Goal: Task Accomplishment & Management: Manage account settings

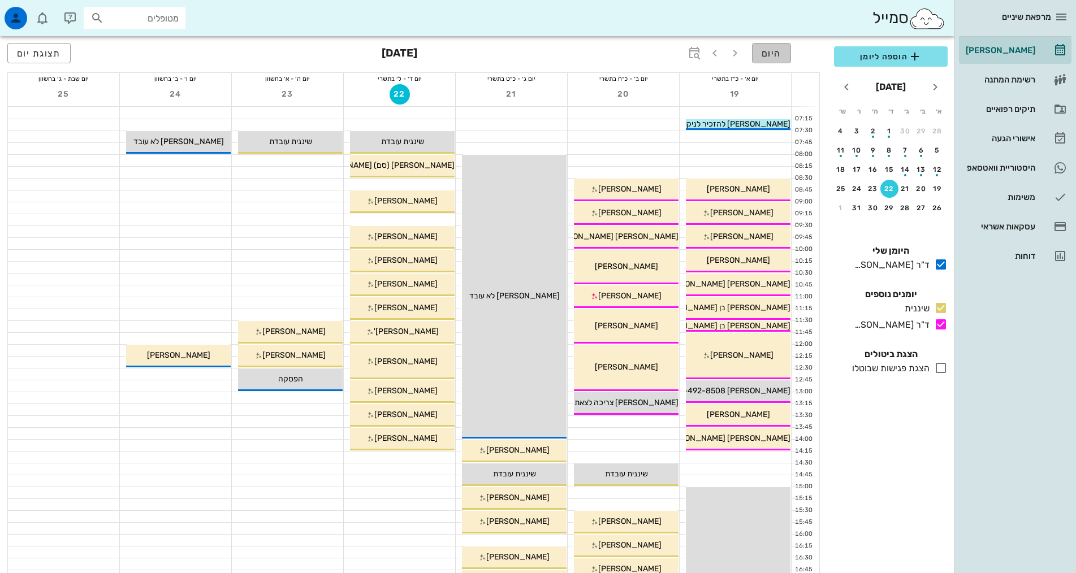
click at [765, 50] on span "היום" at bounding box center [771, 53] width 20 height 11
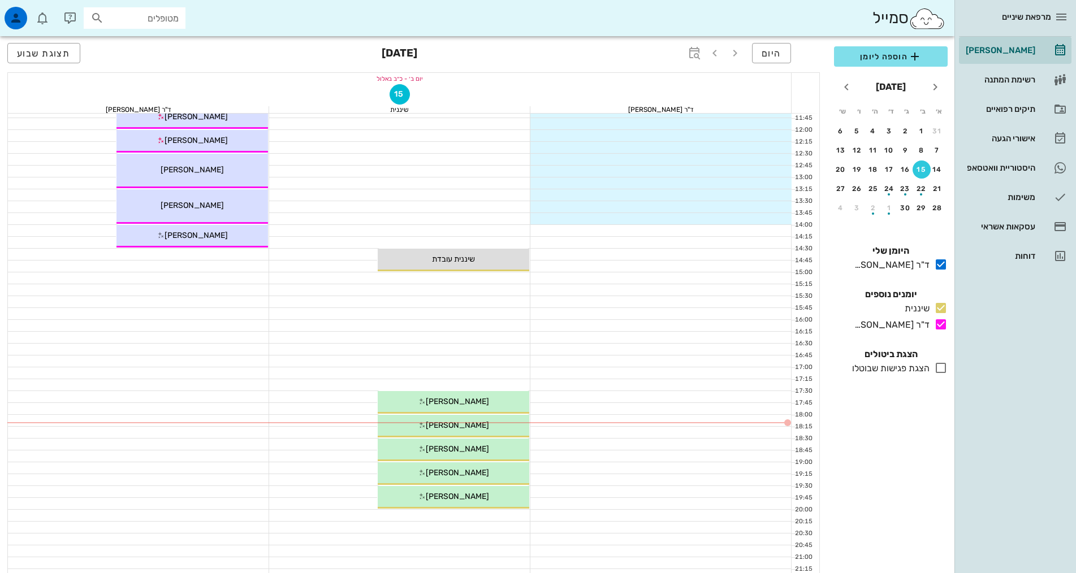
scroll to position [339, 0]
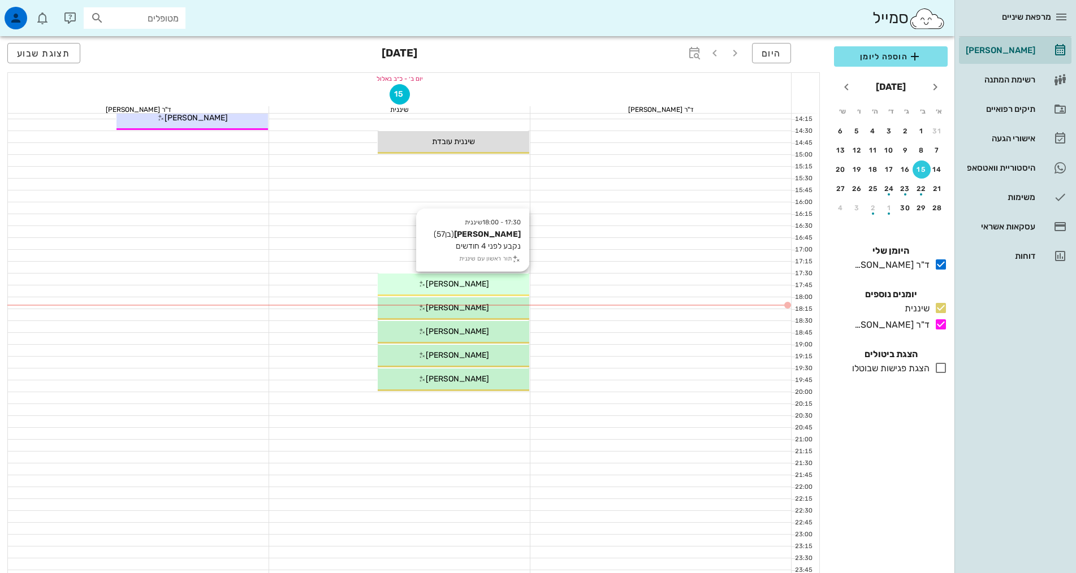
click at [455, 282] on span "[PERSON_NAME]" at bounding box center [457, 284] width 63 height 10
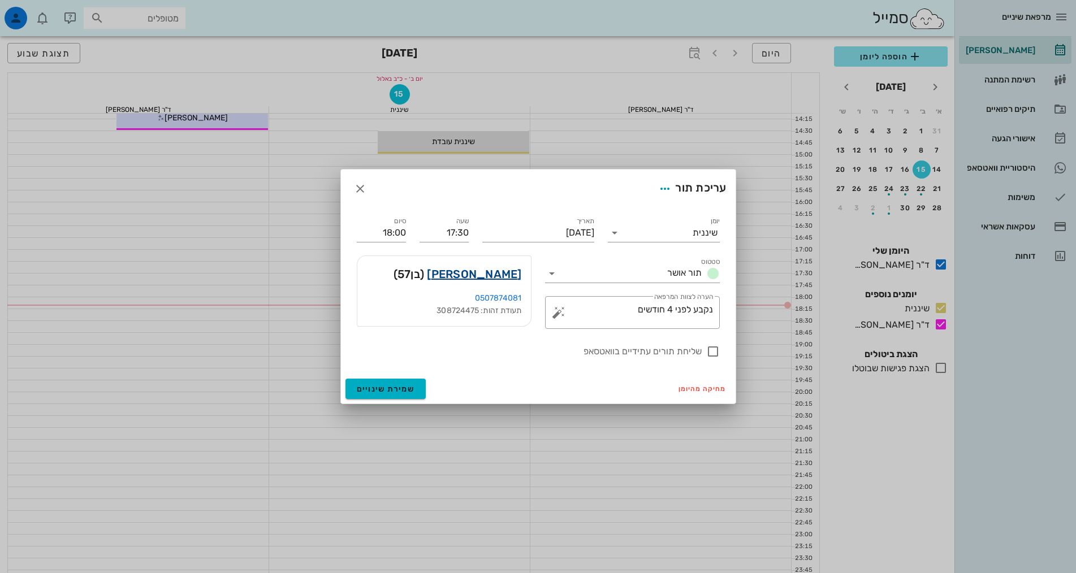
click at [501, 274] on link "[PERSON_NAME]" at bounding box center [474, 274] width 94 height 18
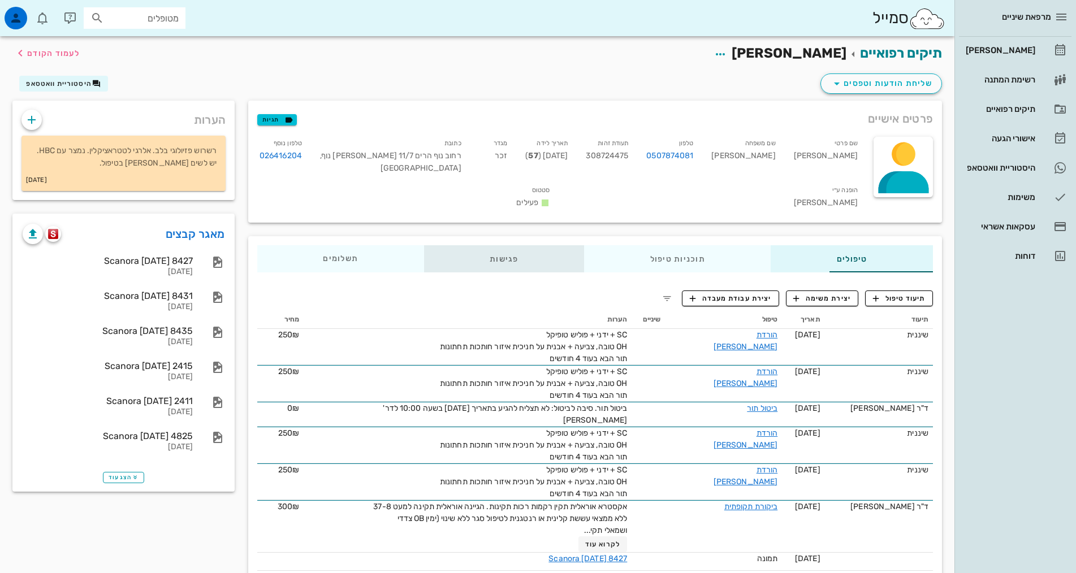
click at [444, 245] on div "פגישות" at bounding box center [504, 258] width 160 height 27
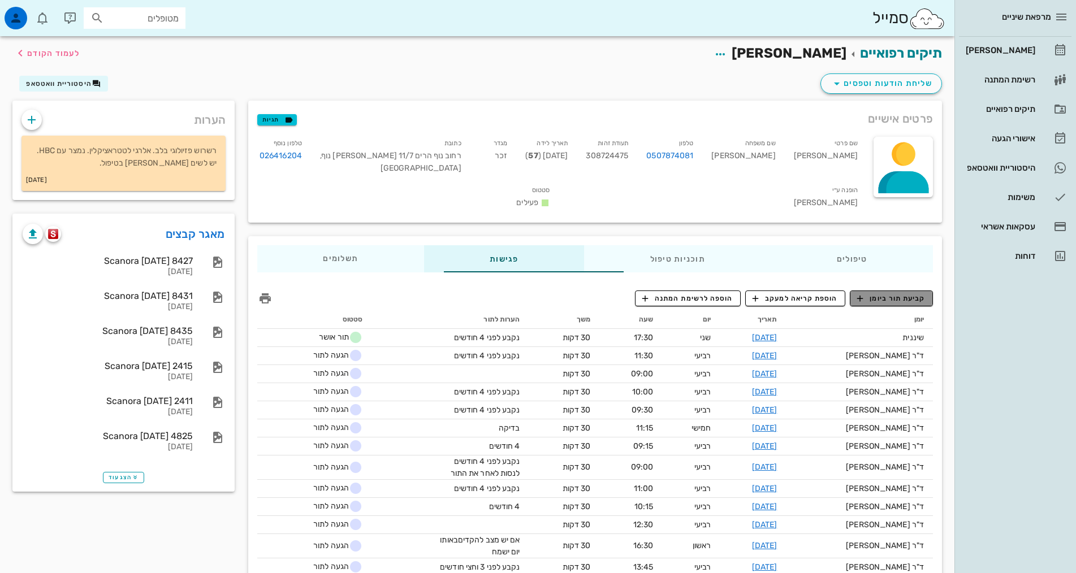
click at [901, 293] on span "קביעת תור ביומן" at bounding box center [891, 298] width 68 height 10
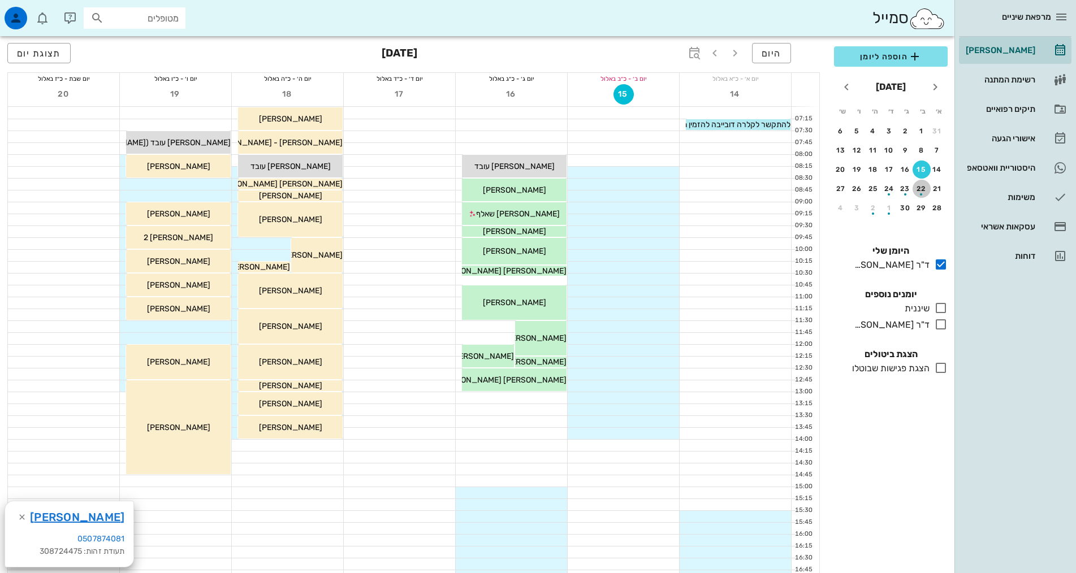
click at [922, 189] on div "button" at bounding box center [921, 191] width 18 height 6
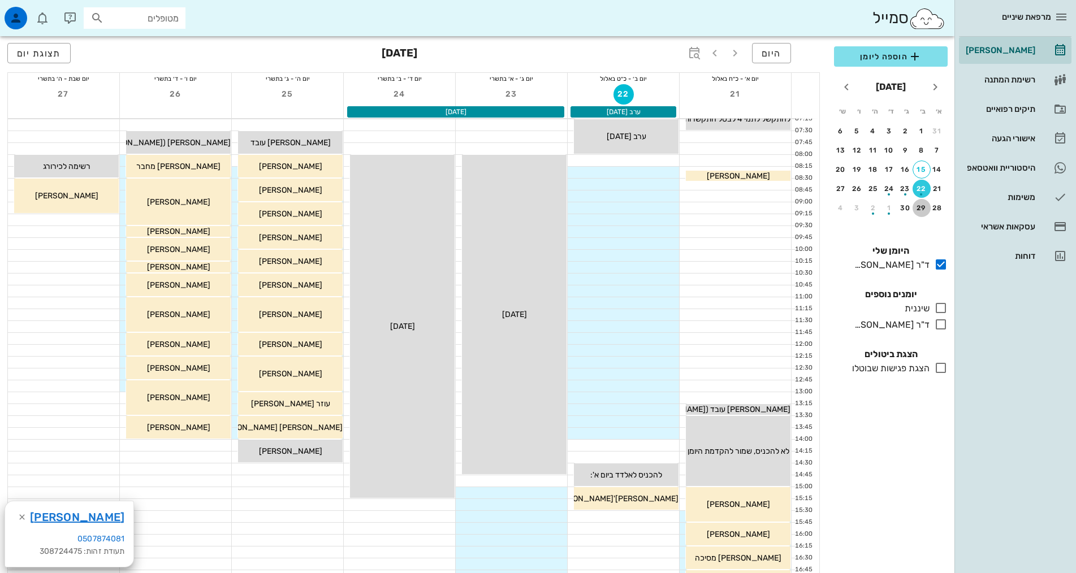
click at [920, 205] on div "29" at bounding box center [921, 208] width 18 height 8
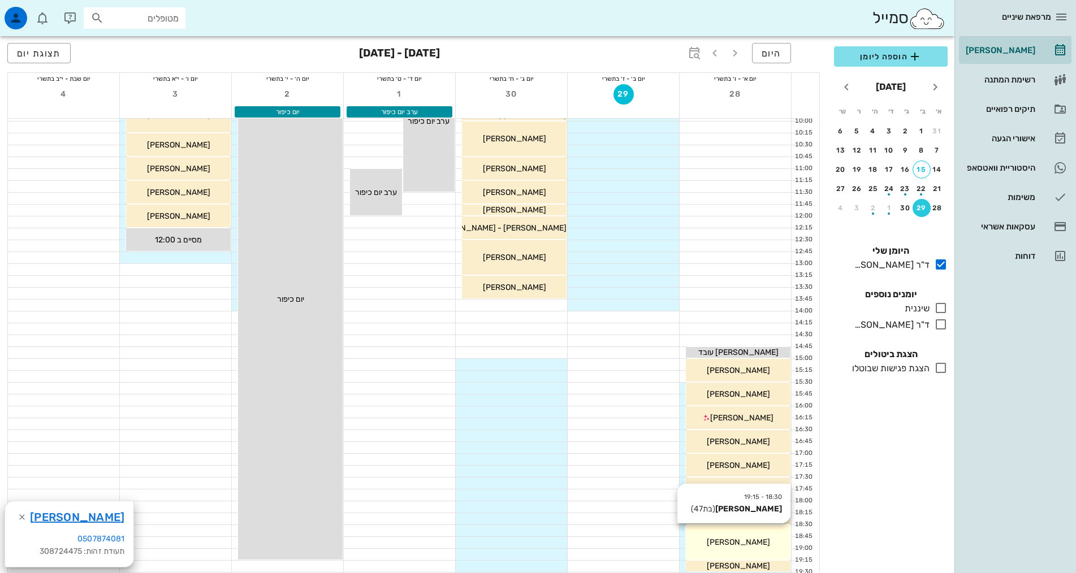
scroll to position [226, 0]
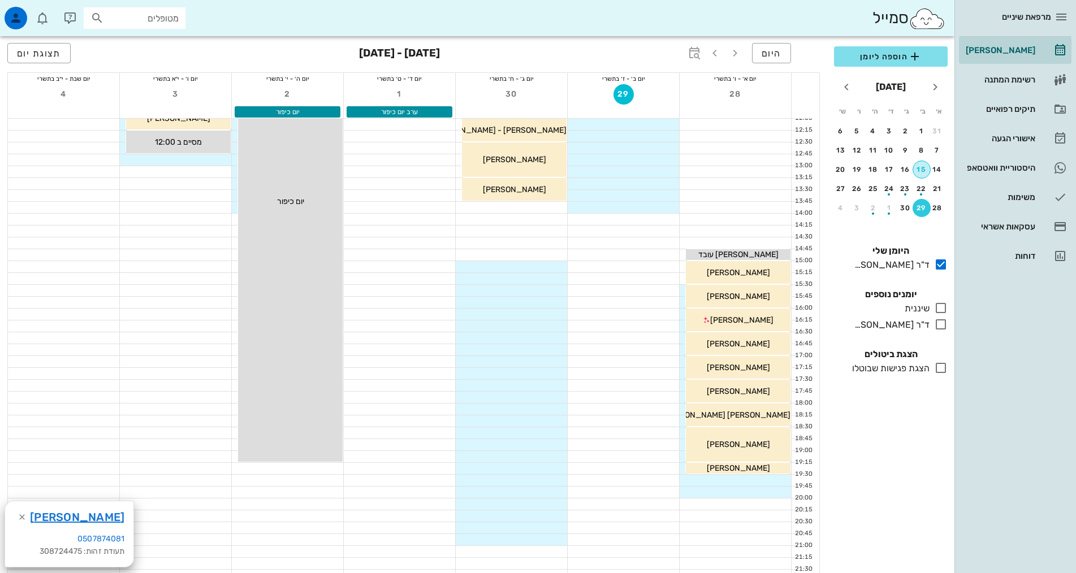
click at [920, 171] on div "15" at bounding box center [921, 170] width 17 height 8
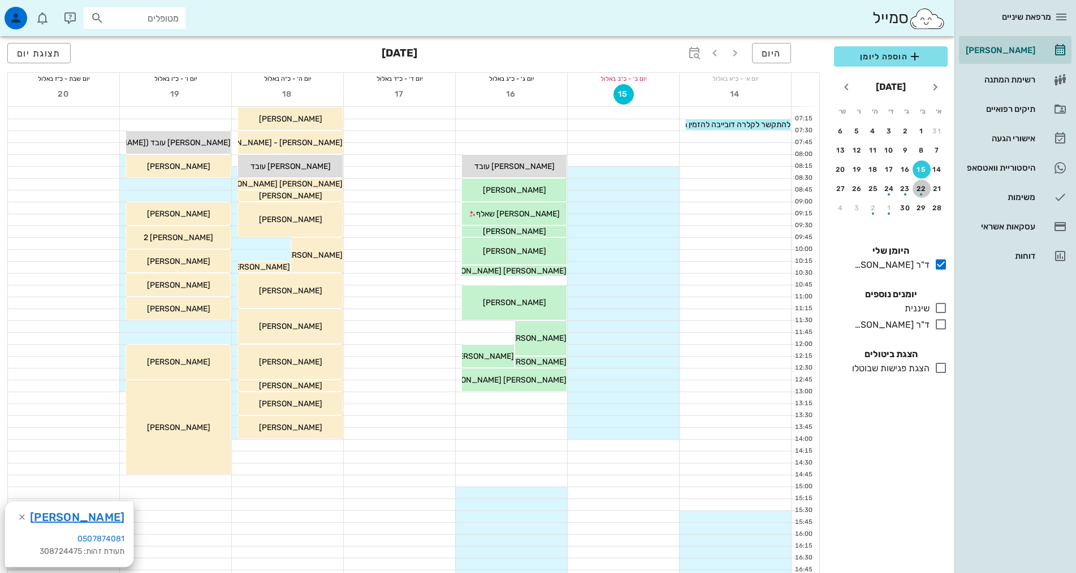
click at [918, 193] on div "button" at bounding box center [921, 191] width 18 height 6
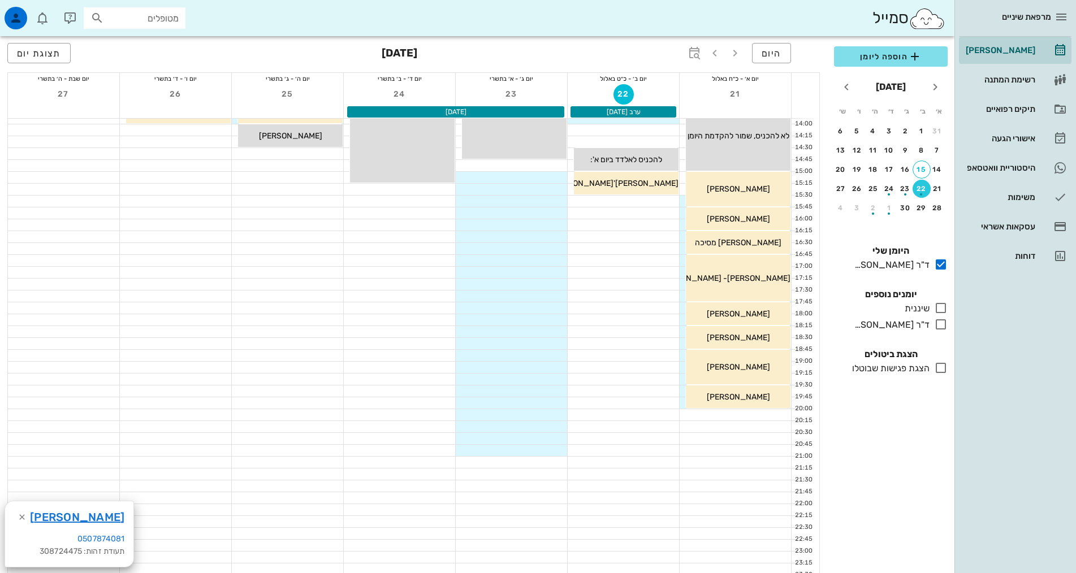
scroll to position [437, 0]
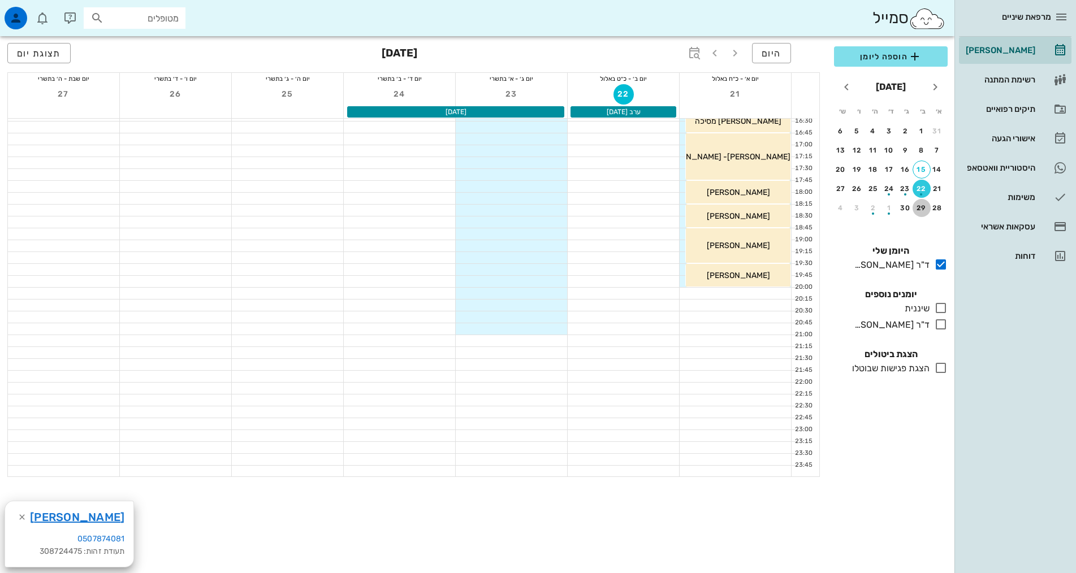
click at [924, 206] on div "29" at bounding box center [921, 208] width 18 height 8
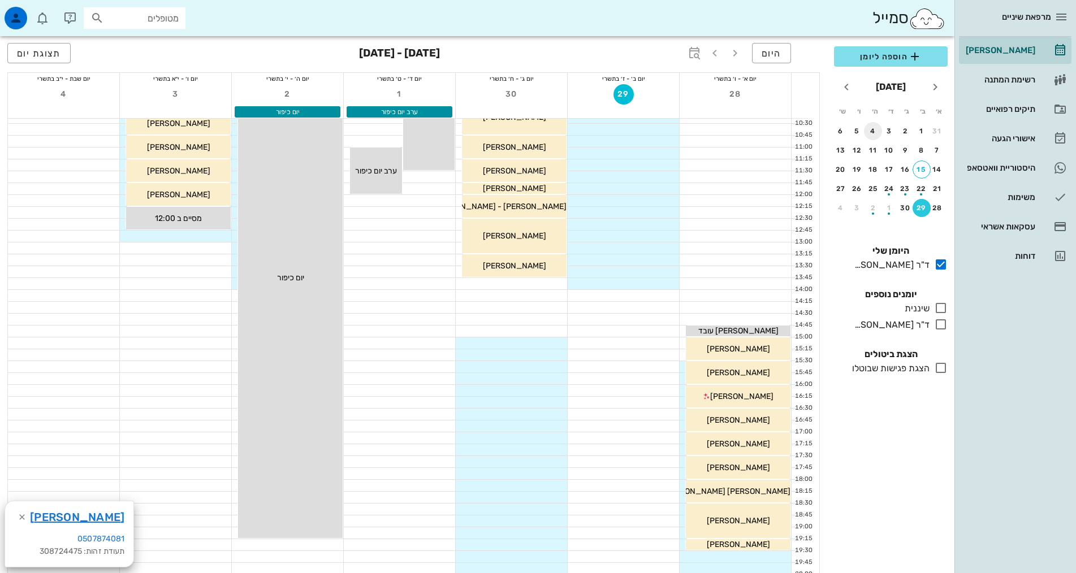
scroll to position [339, 0]
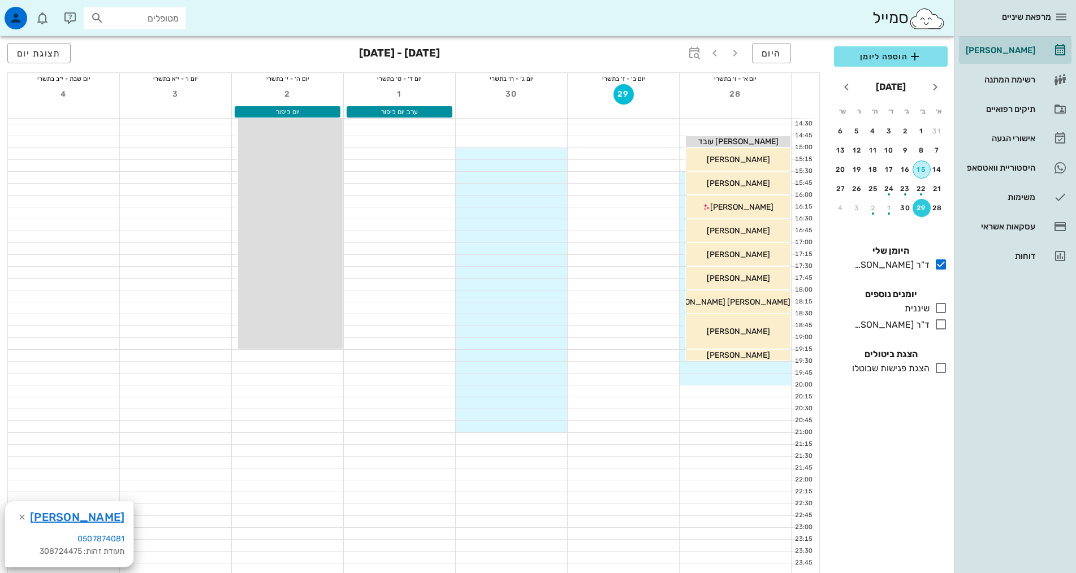
click at [924, 171] on div "15" at bounding box center [921, 170] width 17 height 8
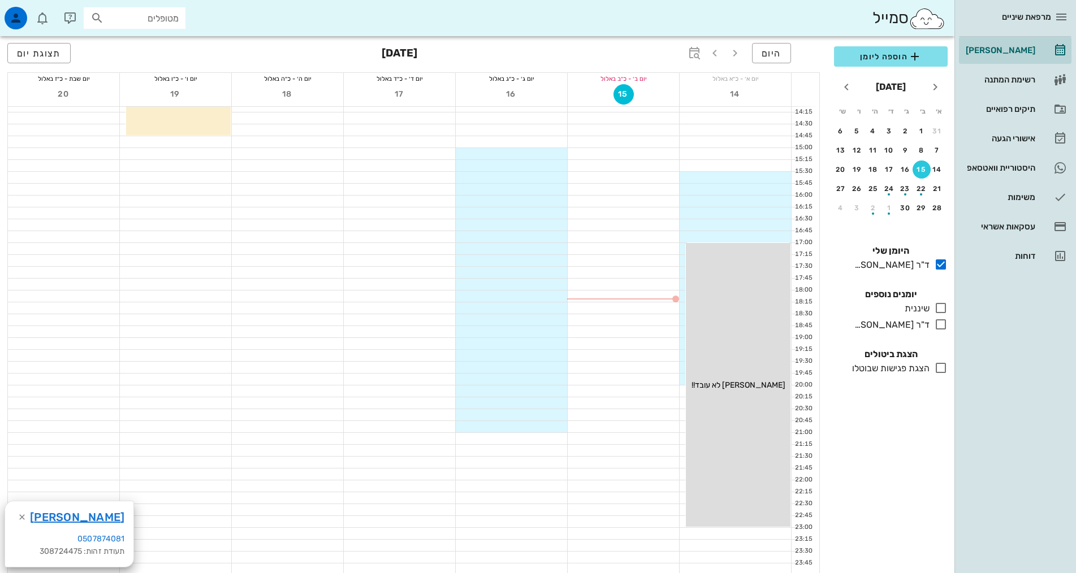
scroll to position [57, 0]
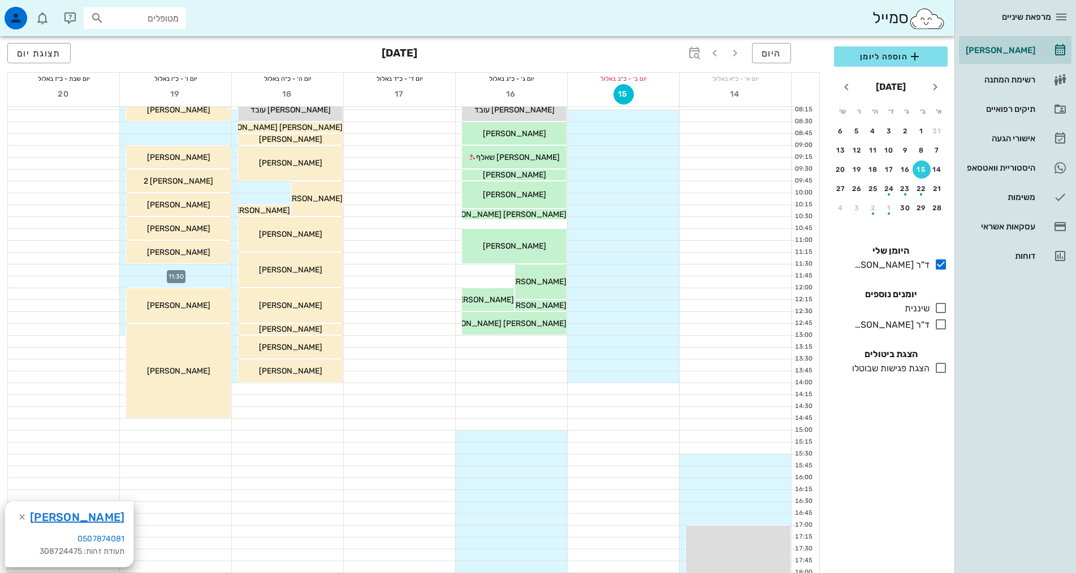
click at [196, 267] on div at bounding box center [175, 270] width 111 height 11
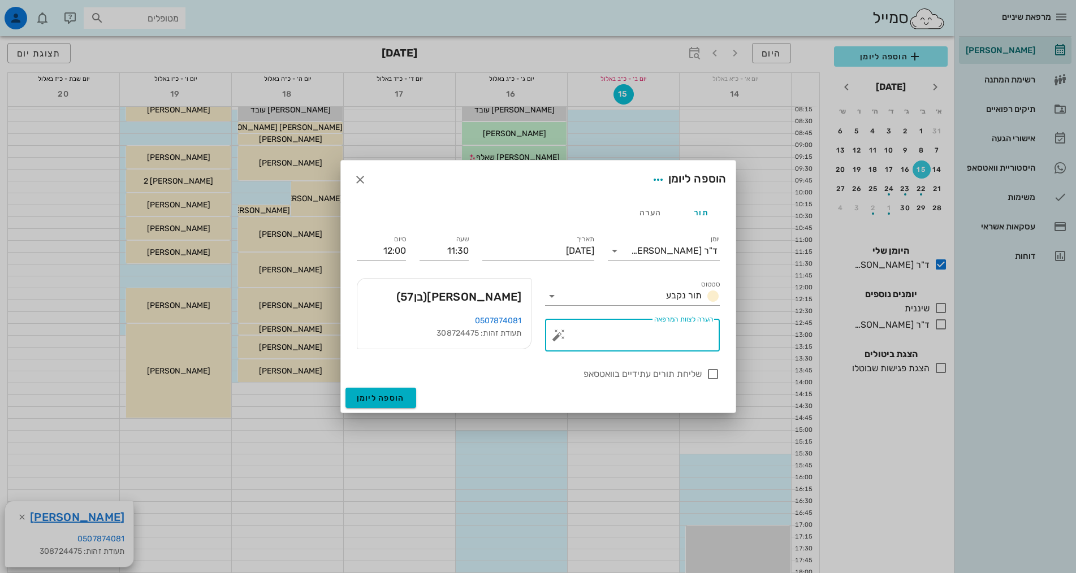
click at [608, 337] on textarea "הערה לצוות המרפאה" at bounding box center [637, 337] width 152 height 27
type textarea "בדיקה"
click at [376, 398] on span "הוספה ליומן" at bounding box center [381, 398] width 48 height 10
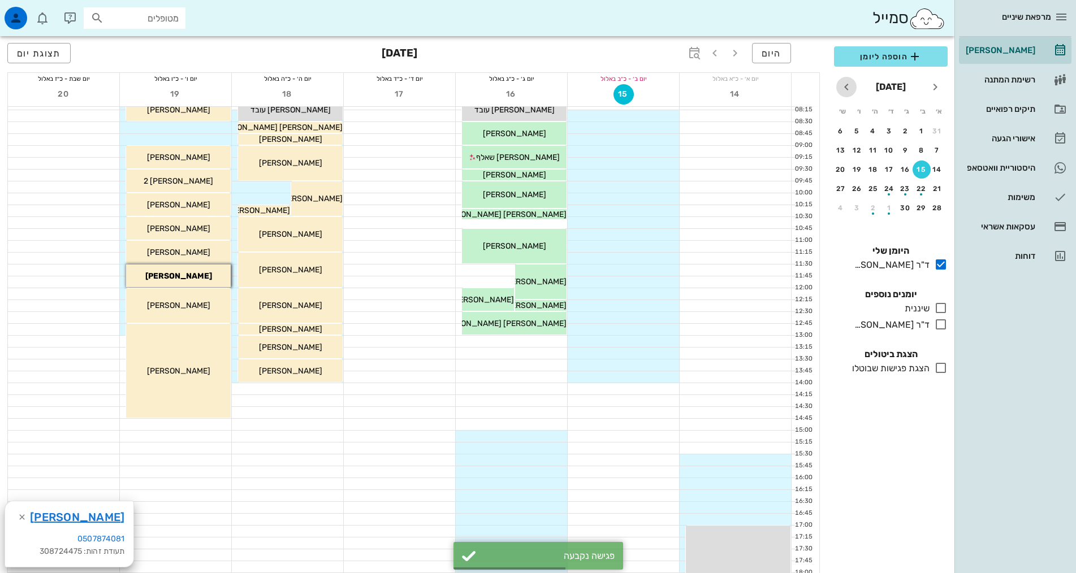
click at [845, 90] on icon "חודש הבא" at bounding box center [846, 87] width 14 height 14
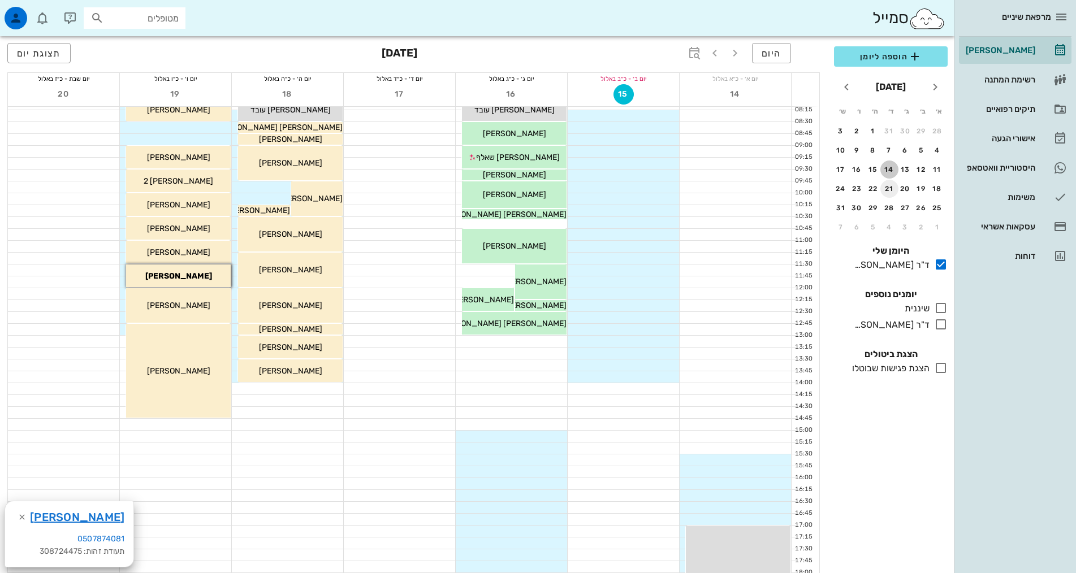
drag, startPoint x: 892, startPoint y: 174, endPoint x: 892, endPoint y: 187, distance: 13.0
click at [892, 174] on button "14" at bounding box center [889, 170] width 18 height 18
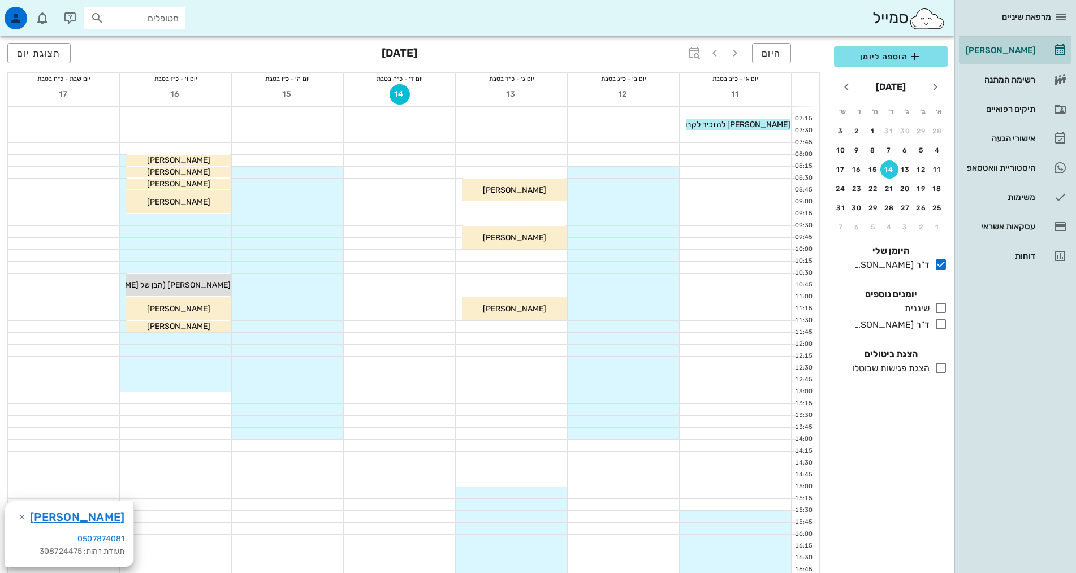
scroll to position [226, 0]
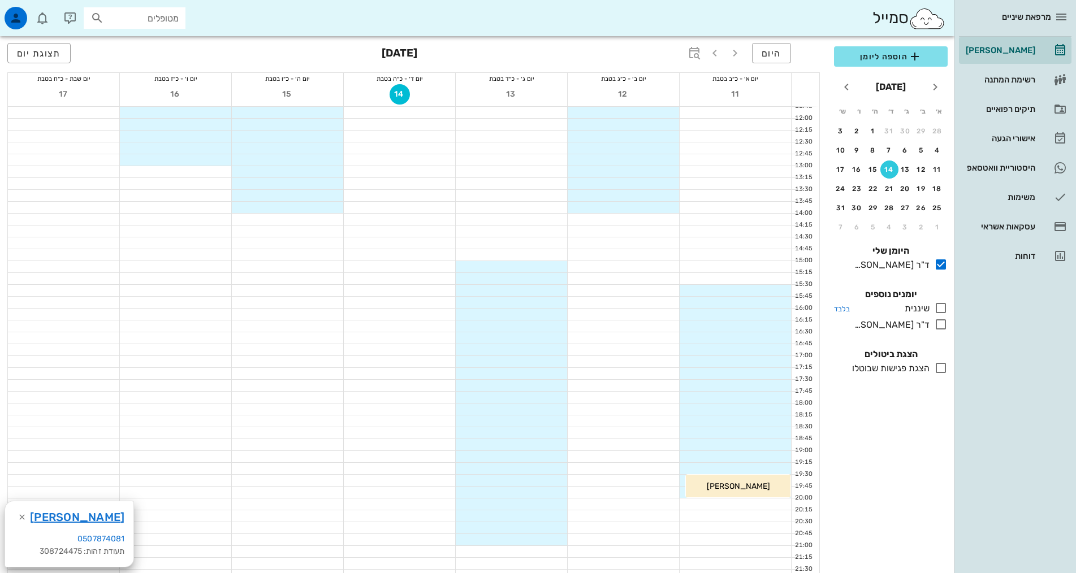
click at [942, 304] on icon at bounding box center [941, 308] width 14 height 14
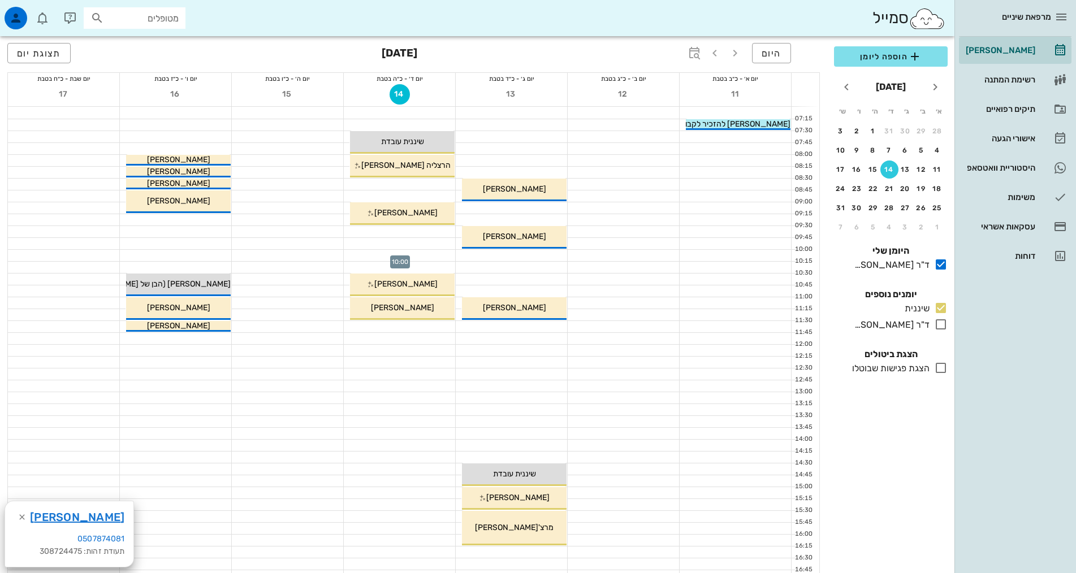
click at [422, 254] on div at bounding box center [399, 255] width 111 height 11
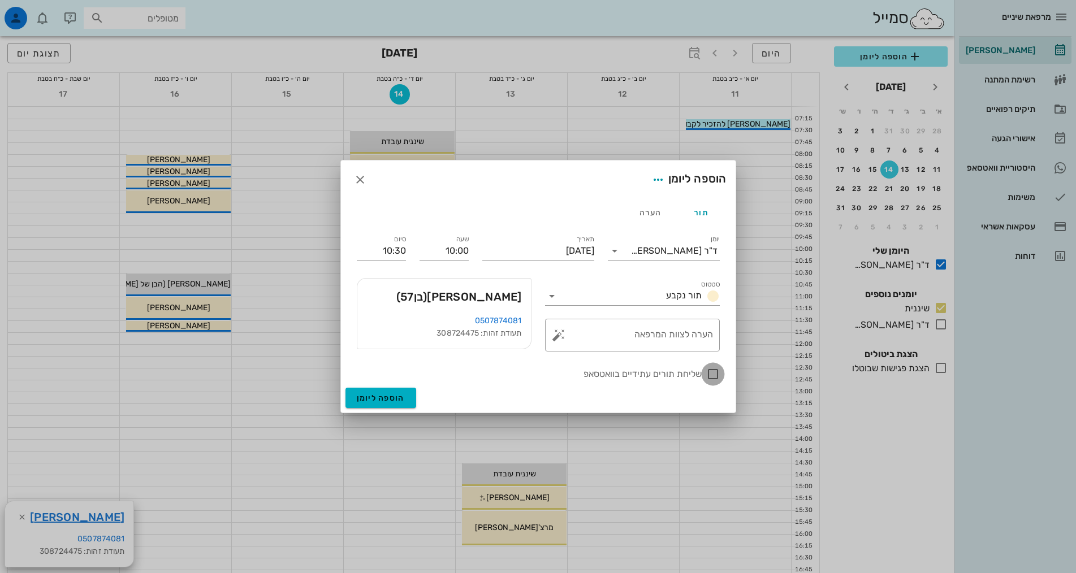
click at [713, 376] on div at bounding box center [712, 374] width 19 height 19
checkbox input "true"
click at [391, 396] on span "הוספה ליומן" at bounding box center [381, 398] width 48 height 10
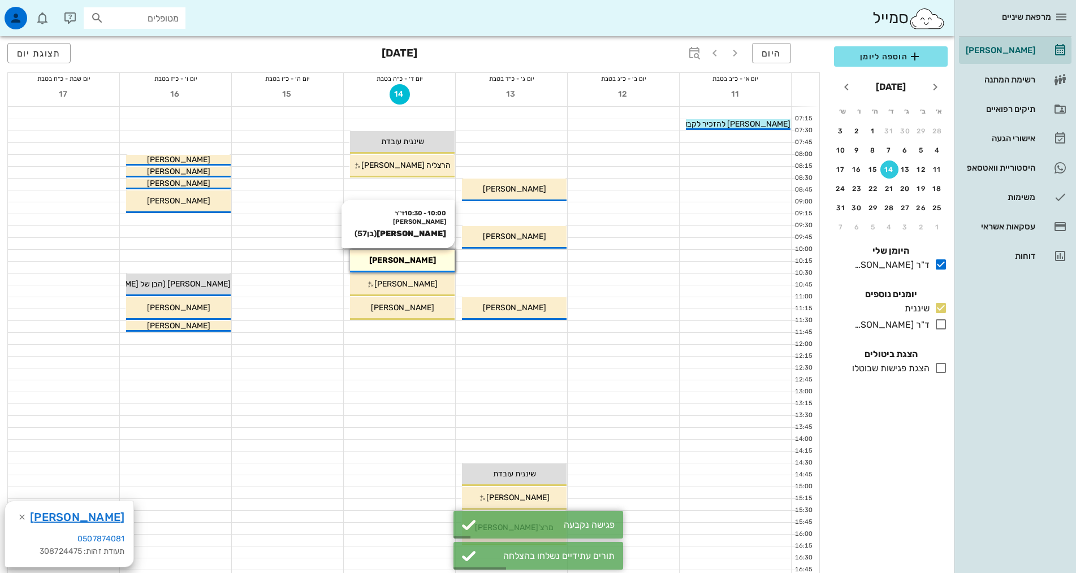
click at [446, 262] on div "[PERSON_NAME]" at bounding box center [402, 260] width 105 height 12
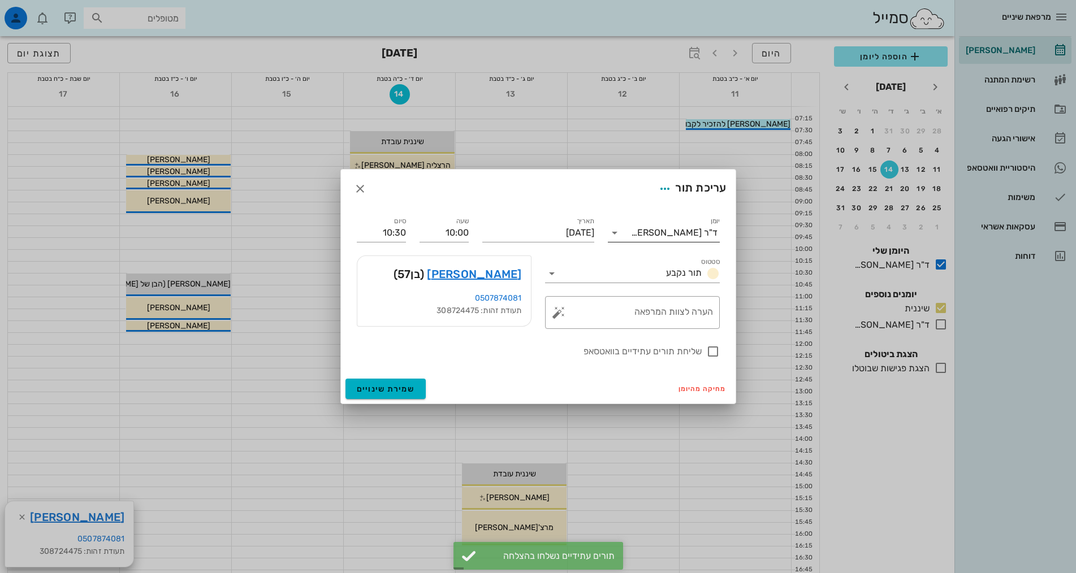
click at [678, 235] on div "ד"ר [PERSON_NAME]" at bounding box center [674, 233] width 86 height 10
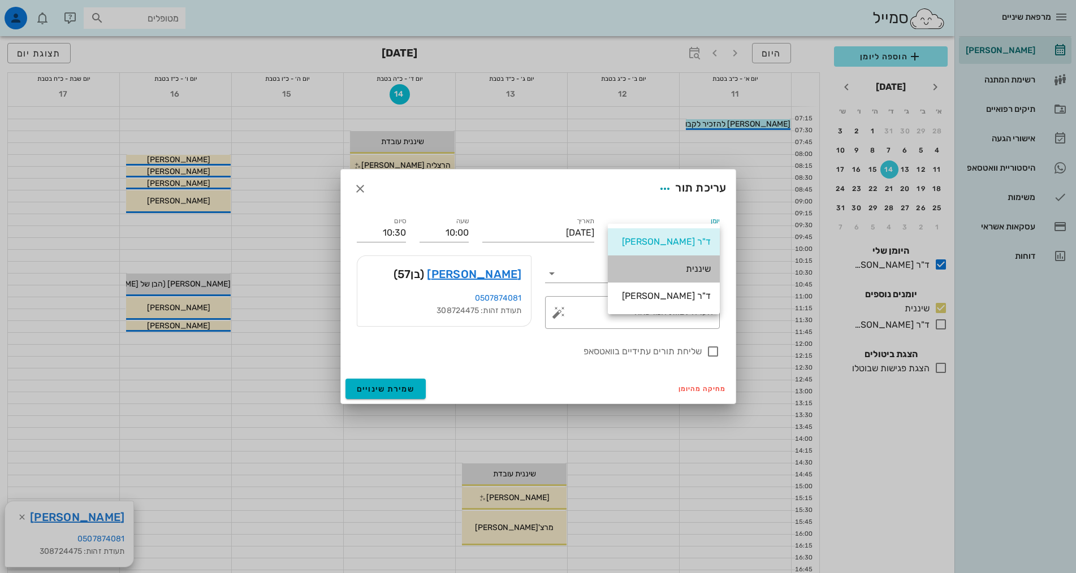
click at [683, 271] on div "שיננית" at bounding box center [664, 268] width 94 height 11
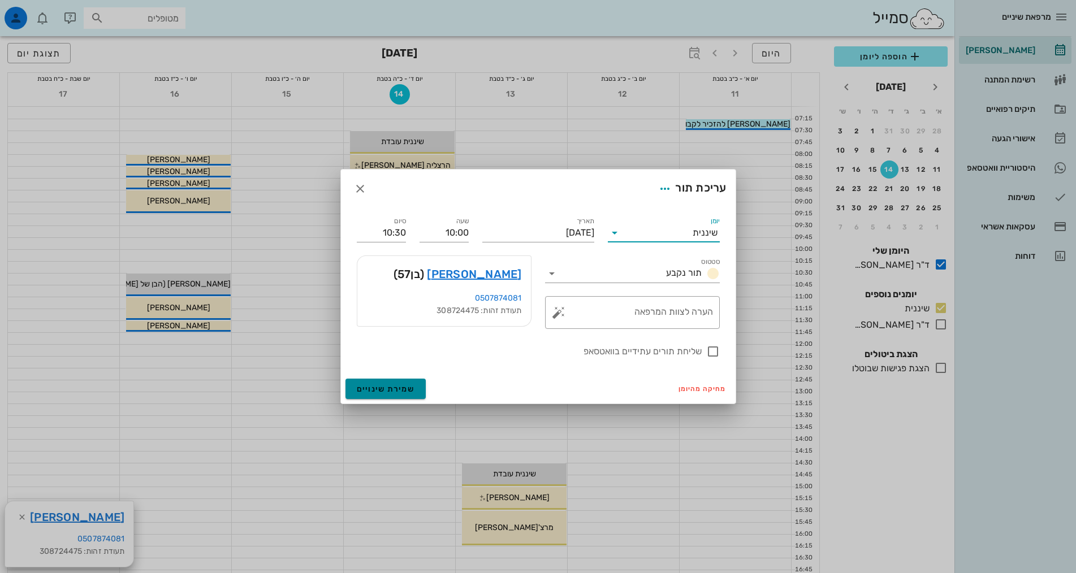
click at [387, 389] on span "שמירת שינויים" at bounding box center [386, 389] width 58 height 10
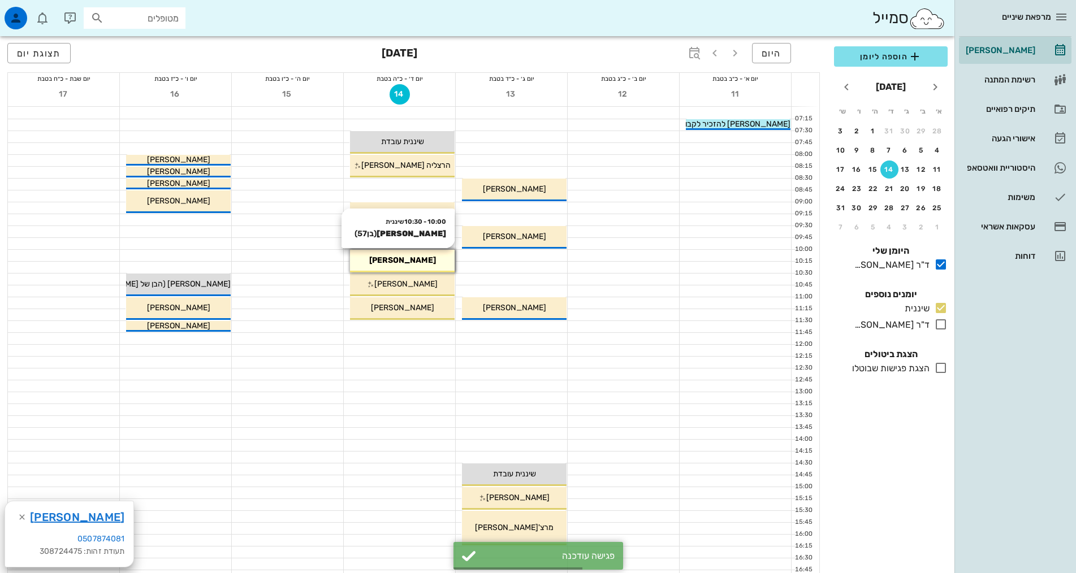
click at [400, 260] on span "[PERSON_NAME]" at bounding box center [402, 261] width 67 height 10
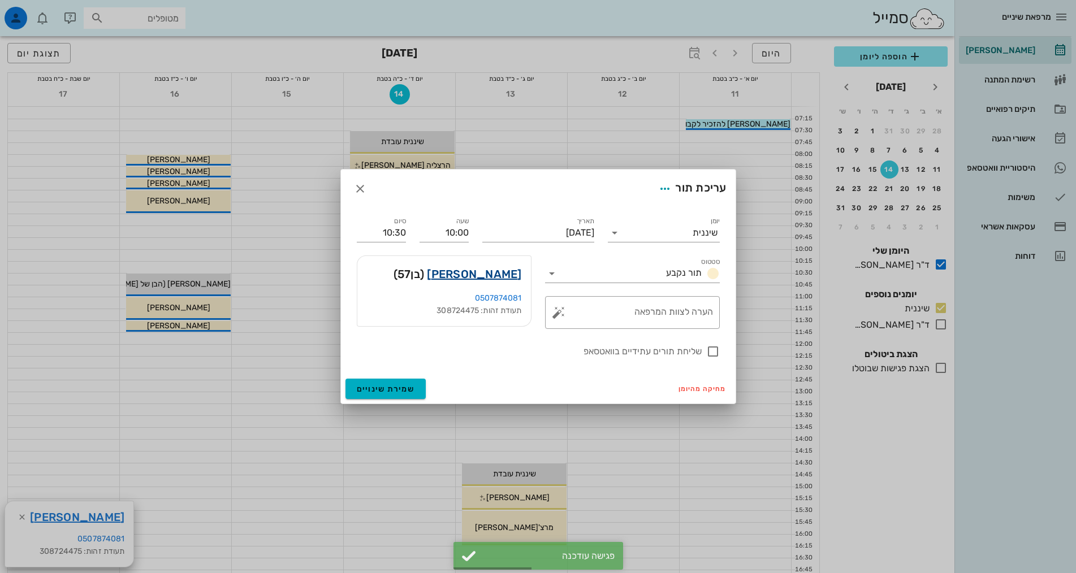
click at [484, 272] on link "[PERSON_NAME]" at bounding box center [474, 274] width 94 height 18
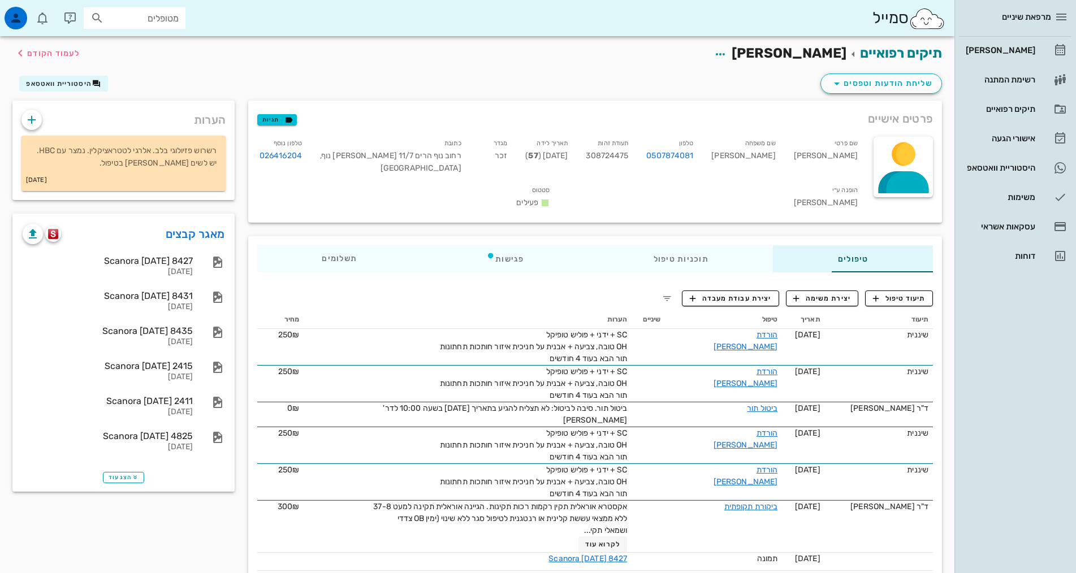
click at [279, 236] on div "טיפולים תוכניות טיפול פגישות תשלומים 0₪" at bounding box center [595, 258] width 694 height 45
drag, startPoint x: 275, startPoint y: 245, endPoint x: 282, endPoint y: 245, distance: 6.2
click at [280, 248] on div "תשלומים 0₪" at bounding box center [339, 258] width 165 height 27
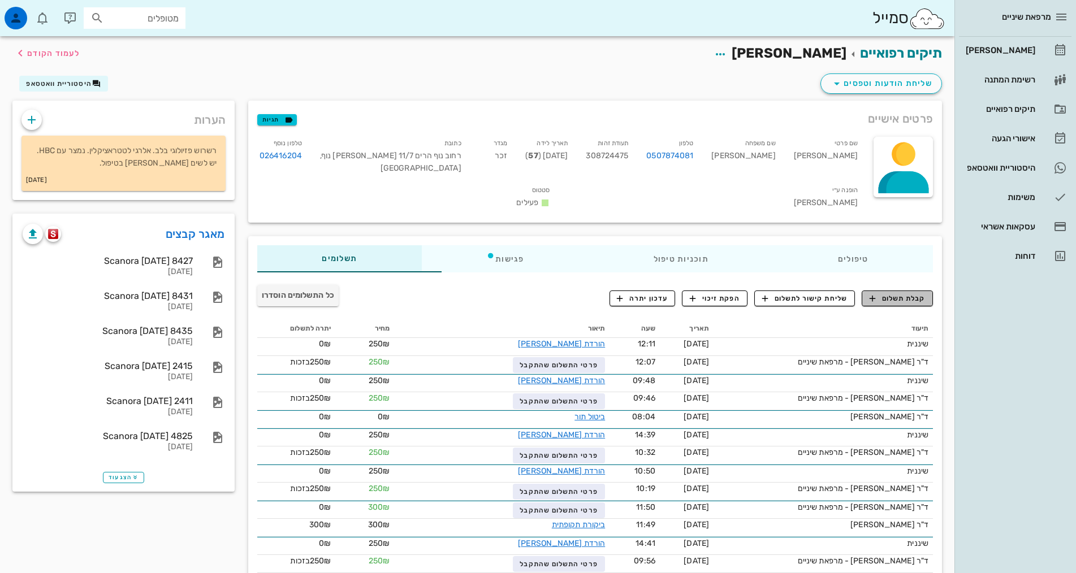
click at [919, 293] on span "קבלת תשלום" at bounding box center [897, 298] width 56 height 10
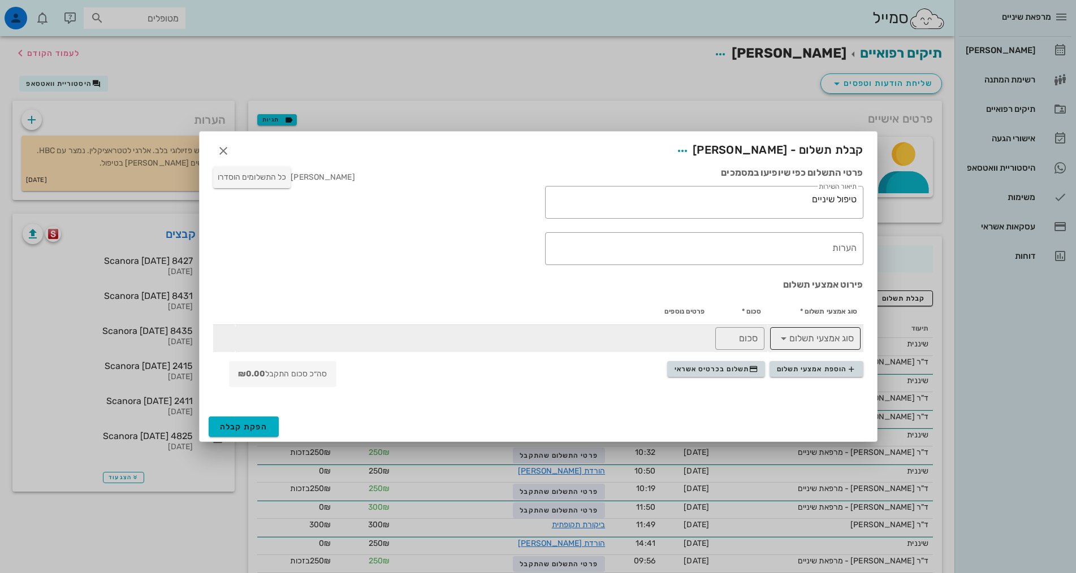
click at [790, 336] on div at bounding box center [785, 339] width 16 height 14
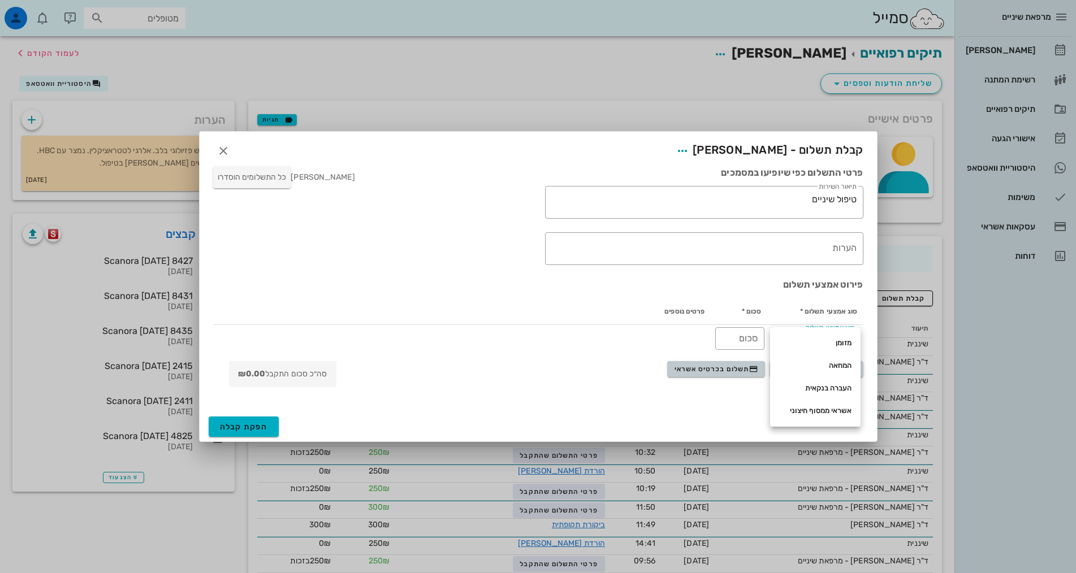
drag, startPoint x: 604, startPoint y: 328, endPoint x: 695, endPoint y: 368, distance: 99.5
click at [608, 331] on td at bounding box center [473, 338] width 475 height 27
click at [707, 370] on span "תשלום בכרטיס אשראי" at bounding box center [716, 369] width 84 height 9
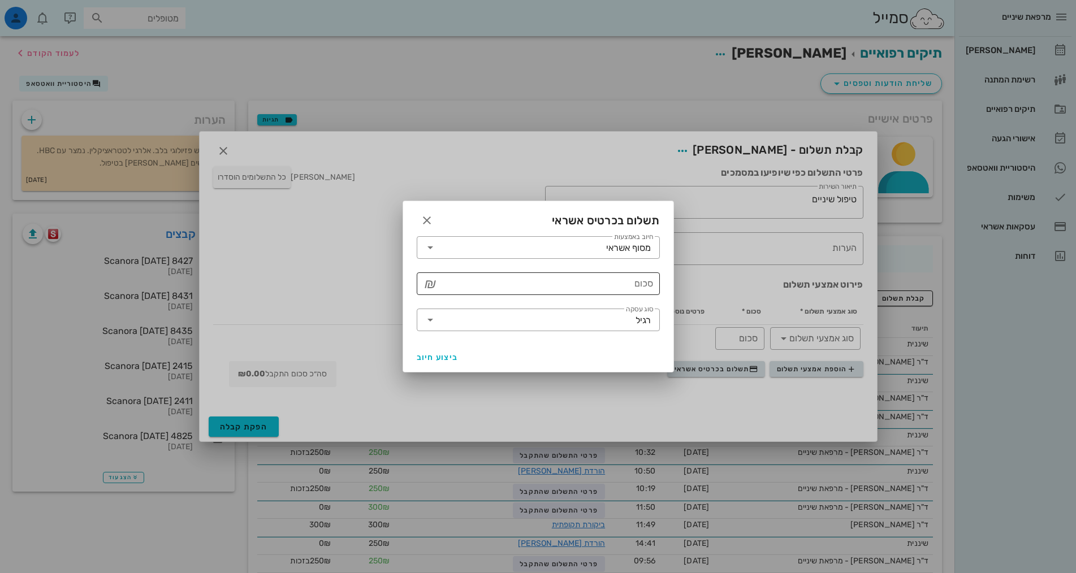
click at [632, 287] on input "סכום" at bounding box center [546, 284] width 214 height 18
type input "250"
click at [434, 356] on span "ביצוע חיוב" at bounding box center [438, 358] width 42 height 10
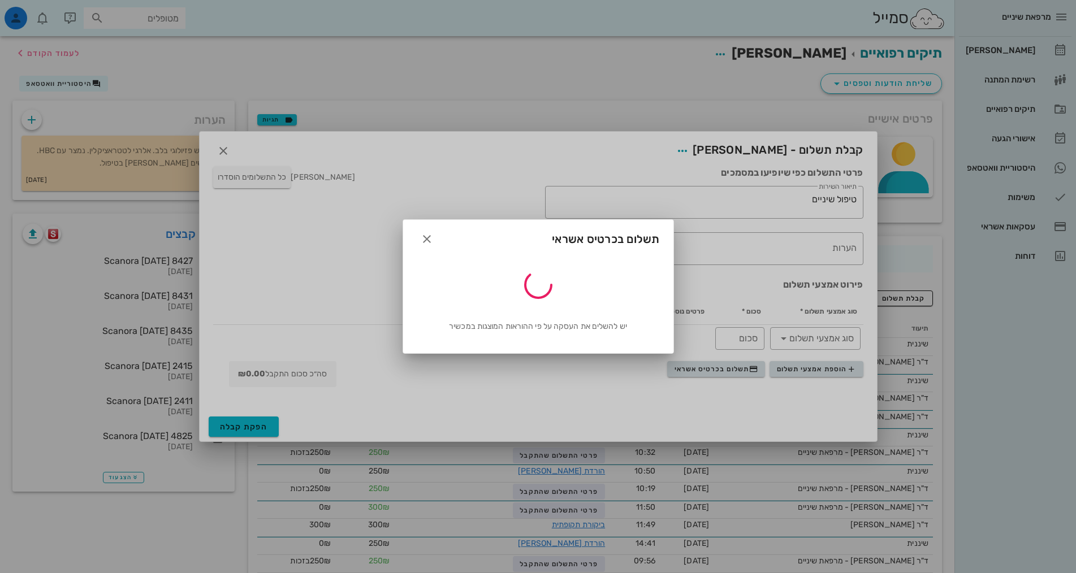
type input "250"
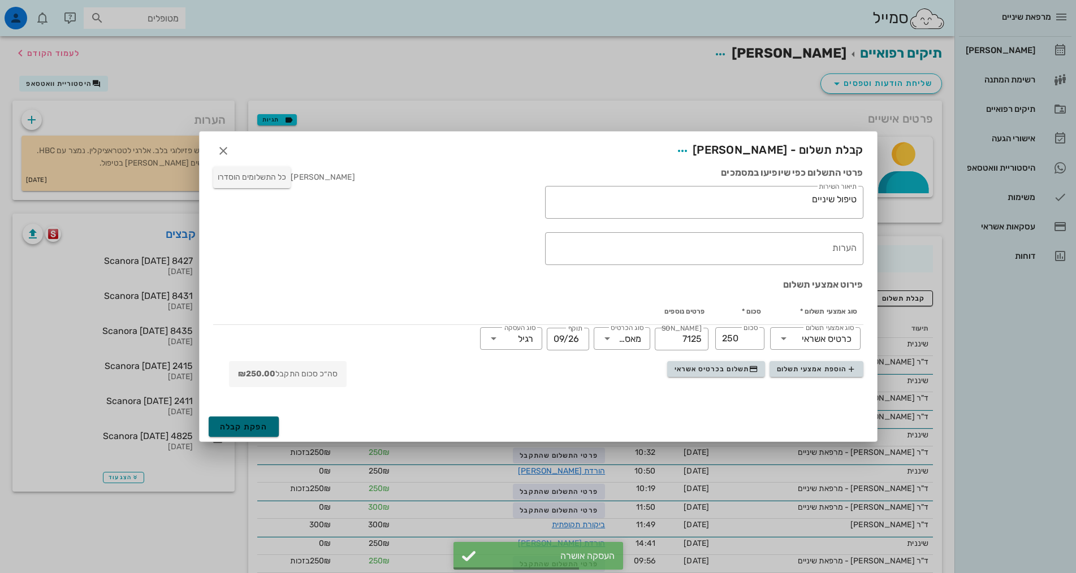
click at [245, 427] on span "הפקת קבלה" at bounding box center [244, 427] width 48 height 10
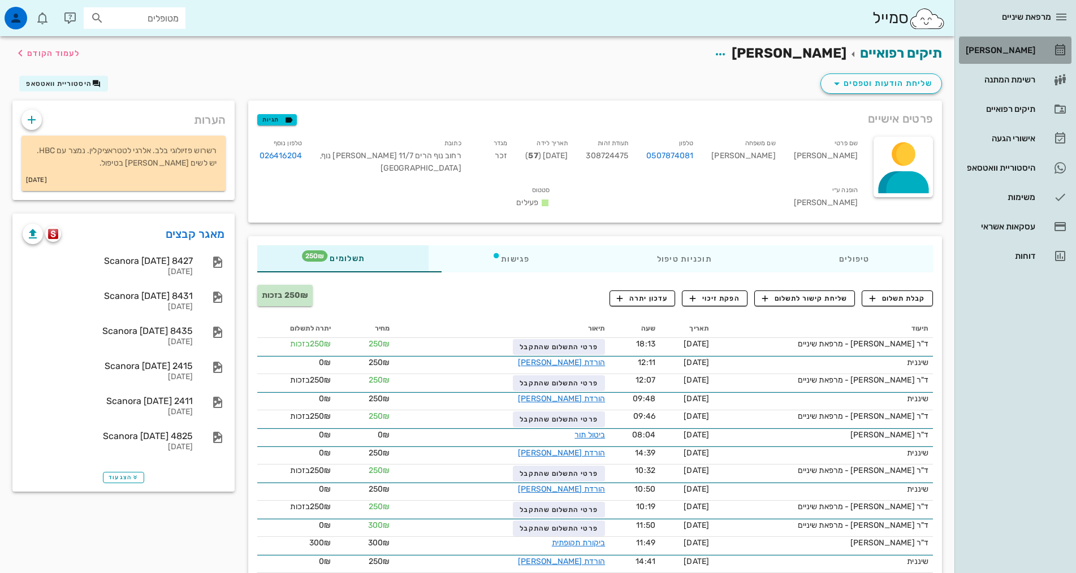
click at [1012, 47] on div "[PERSON_NAME]" at bounding box center [999, 50] width 72 height 9
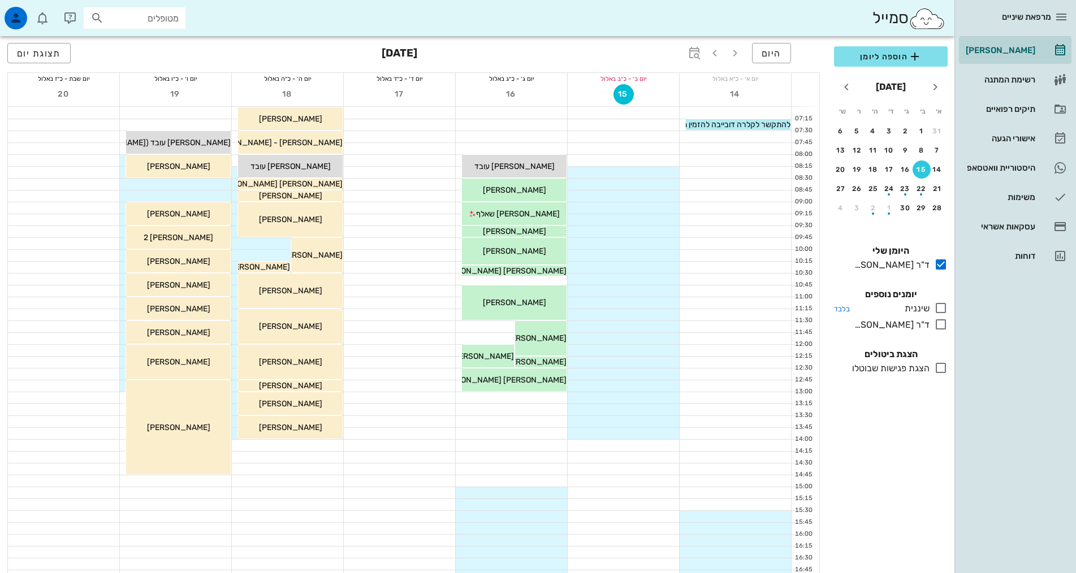
click at [940, 311] on icon at bounding box center [941, 308] width 14 height 14
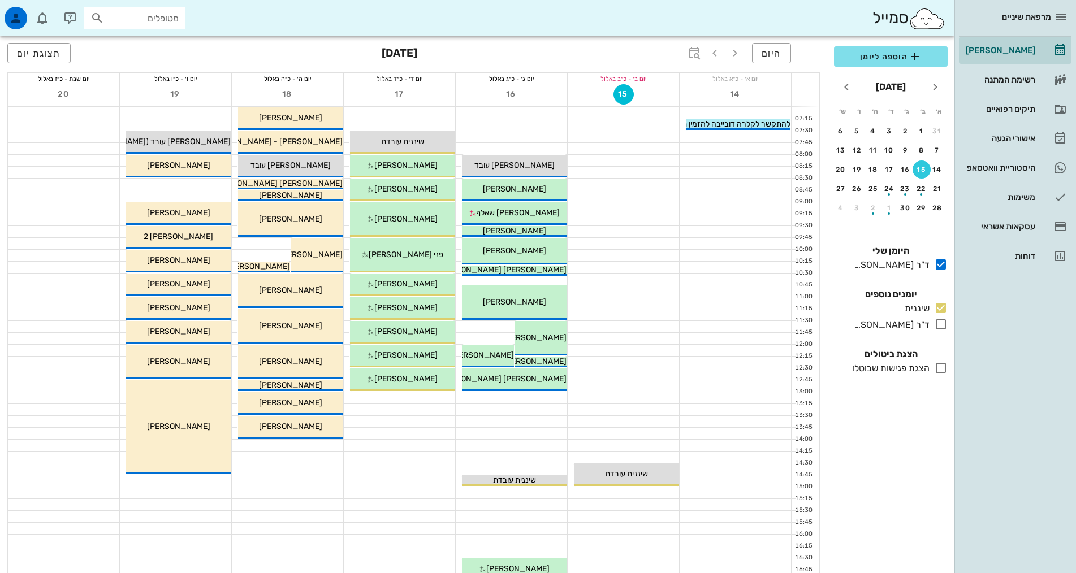
scroll to position [283, 0]
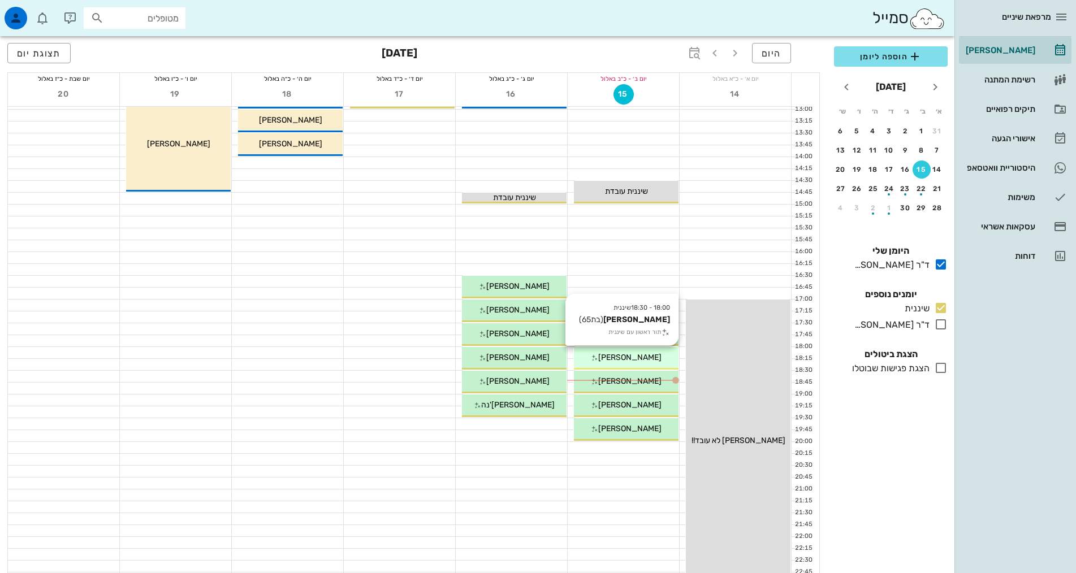
click at [643, 356] on span "[PERSON_NAME]" at bounding box center [629, 358] width 63 height 10
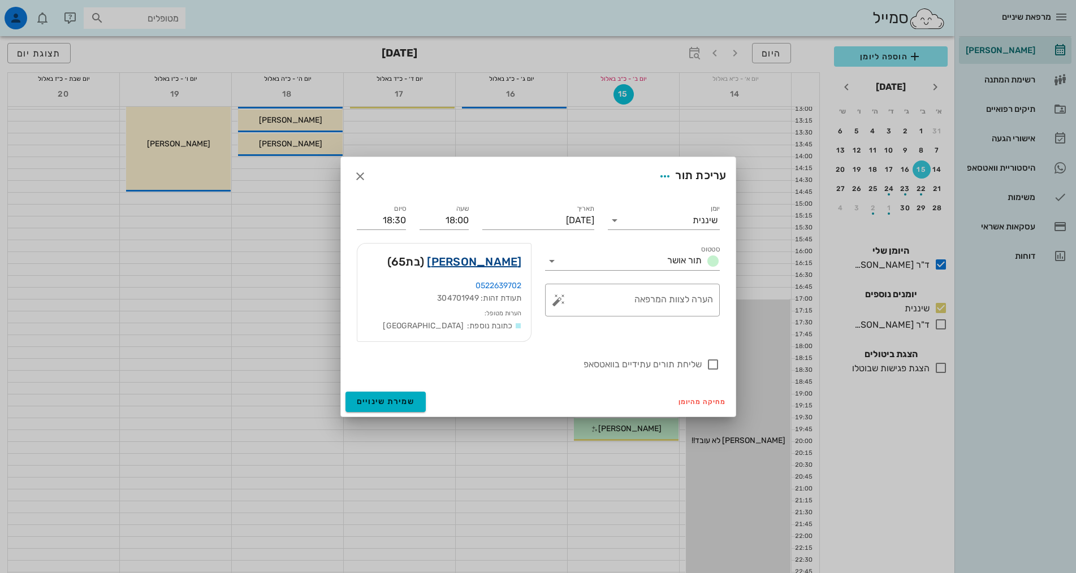
click at [505, 264] on link "[PERSON_NAME]" at bounding box center [474, 262] width 94 height 18
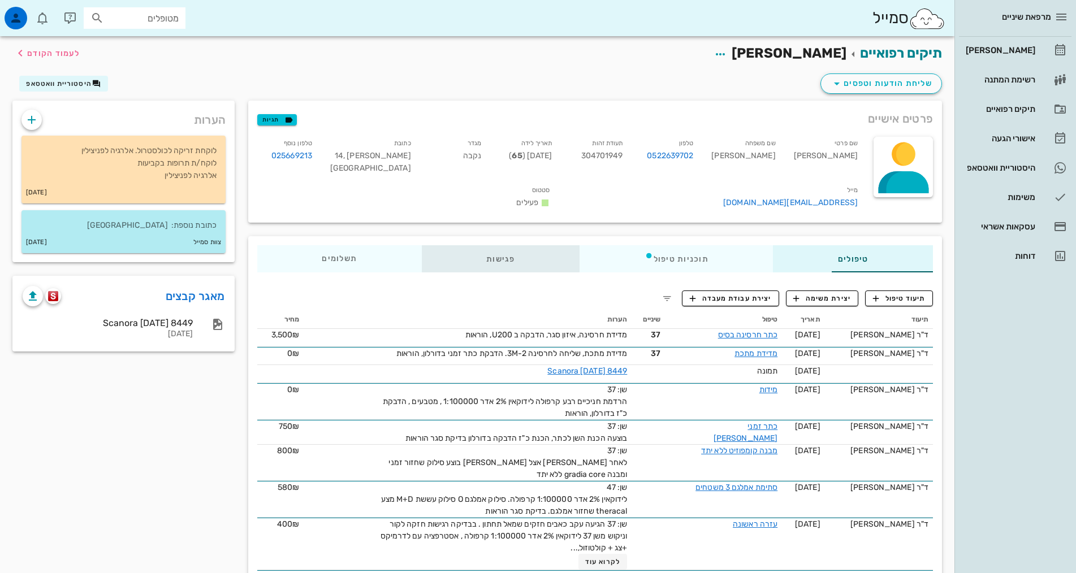
click at [457, 245] on div "פגישות" at bounding box center [501, 258] width 158 height 27
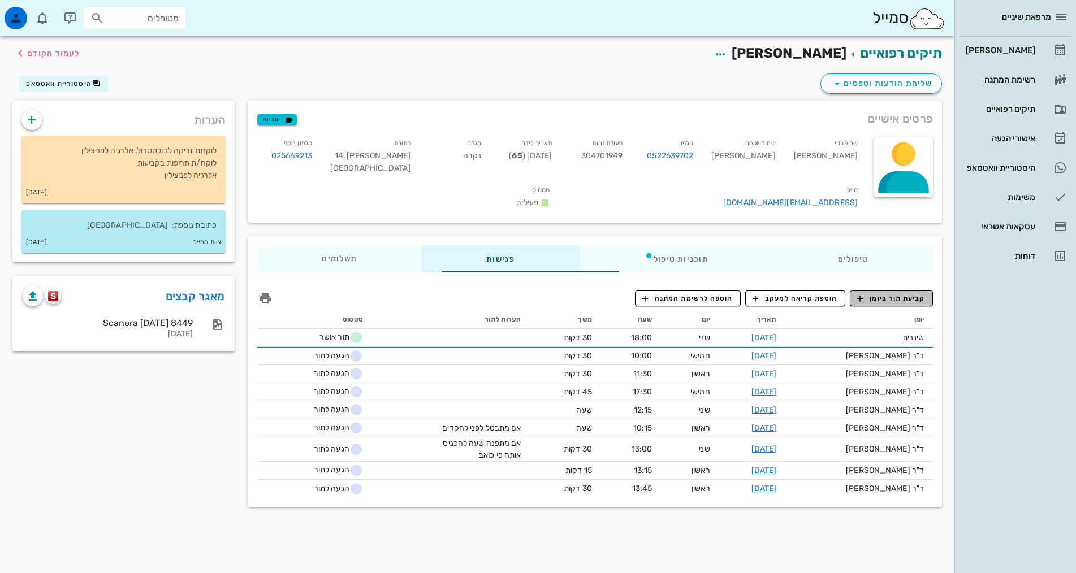
click at [889, 293] on span "קביעת תור ביומן" at bounding box center [891, 298] width 68 height 10
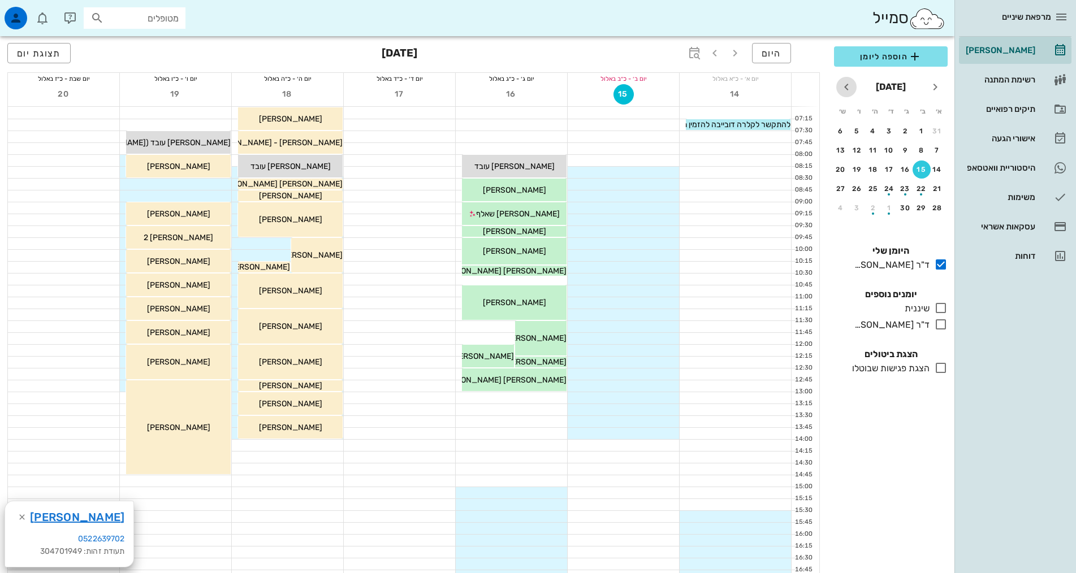
click at [850, 89] on icon "חודש הבא" at bounding box center [846, 87] width 14 height 14
click at [848, 90] on icon "חודש הבא" at bounding box center [846, 87] width 14 height 14
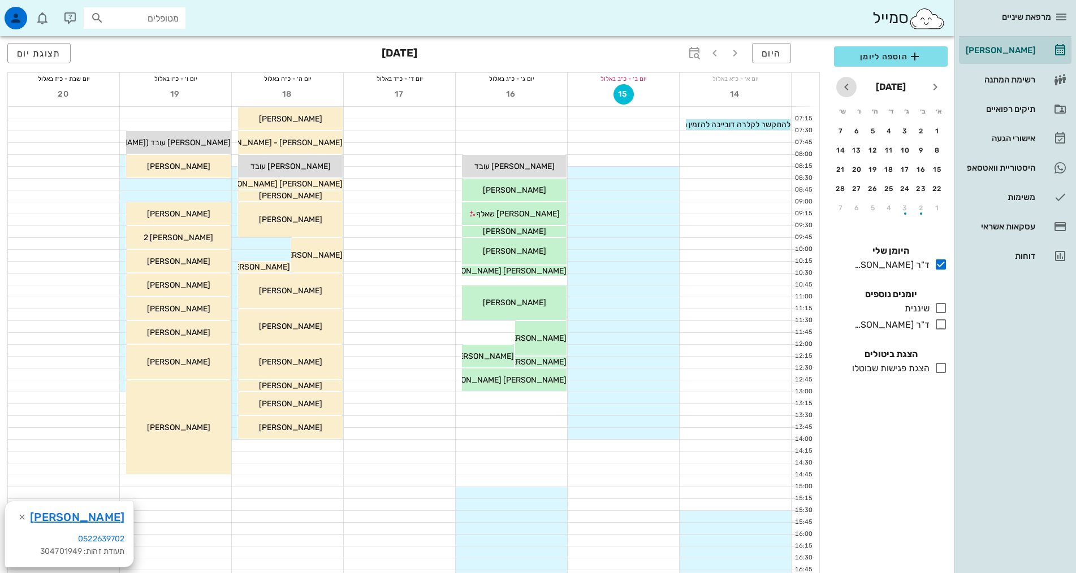
click at [846, 90] on icon "חודש הבא" at bounding box center [846, 87] width 14 height 14
click at [896, 169] on div "18" at bounding box center [889, 170] width 18 height 8
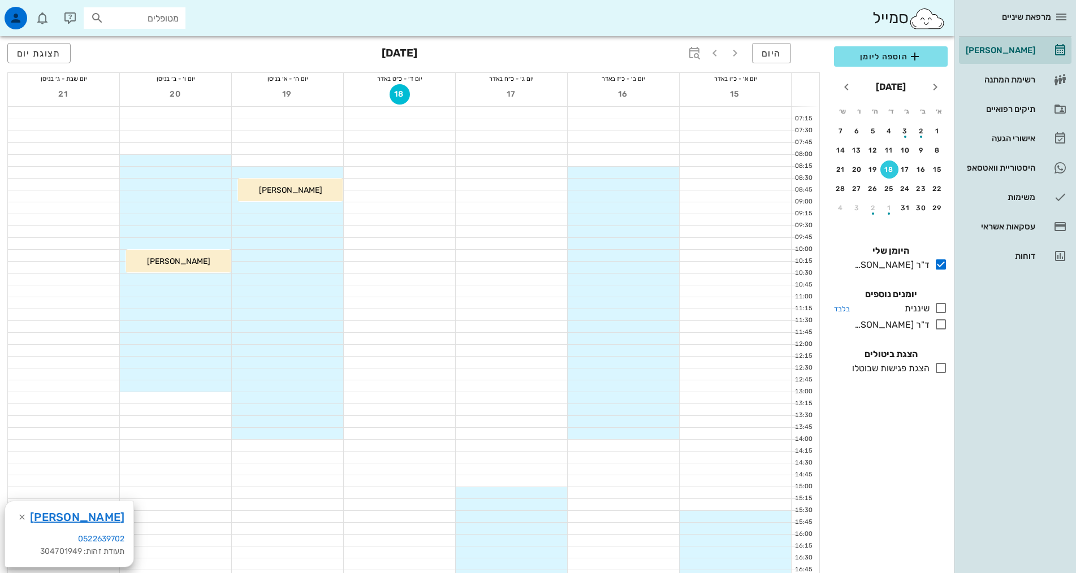
click at [937, 313] on icon at bounding box center [941, 308] width 14 height 14
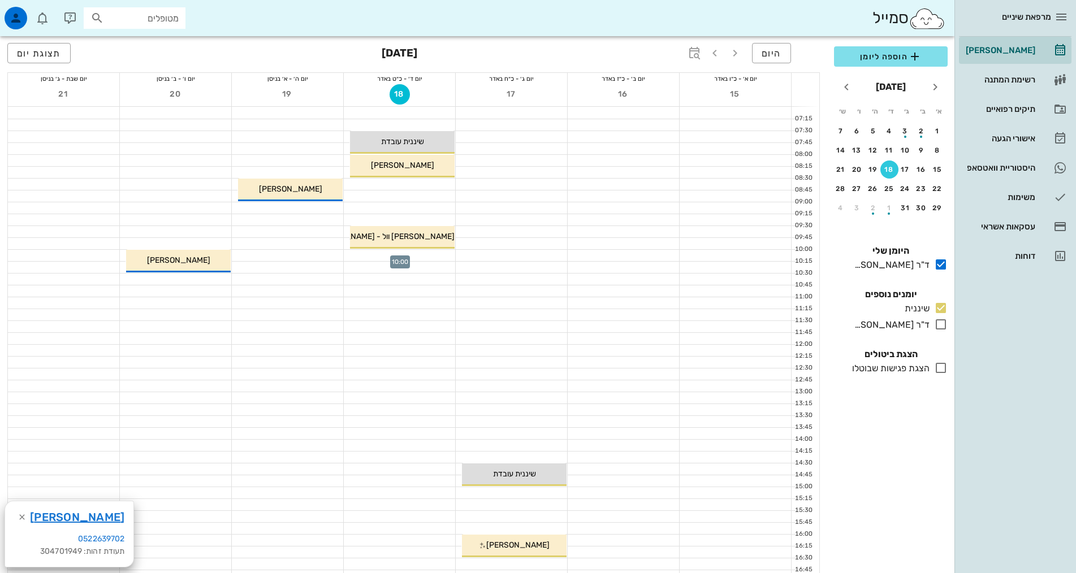
click at [425, 254] on div at bounding box center [399, 255] width 111 height 11
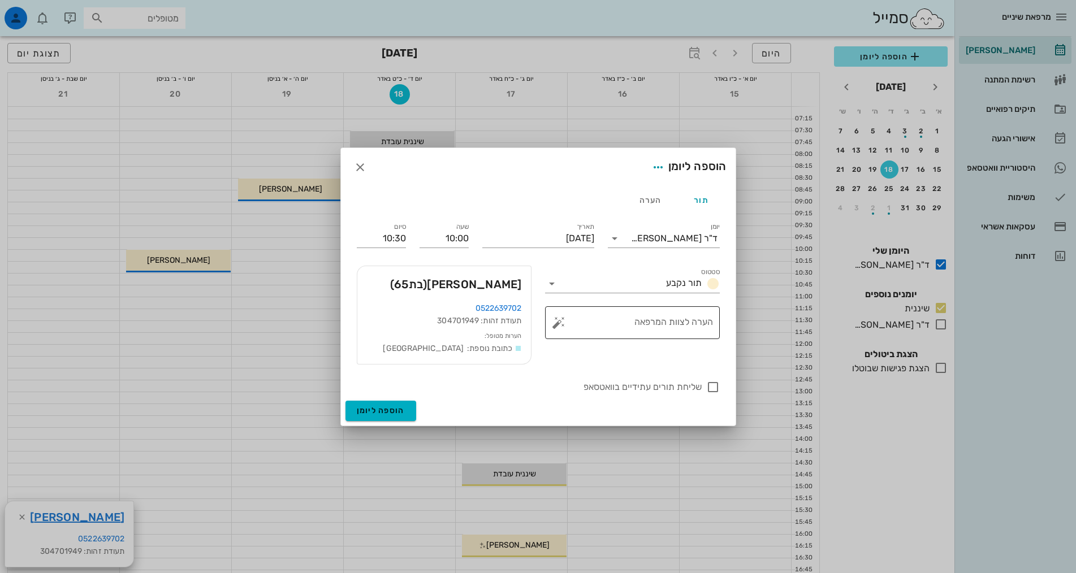
click at [624, 320] on textarea "הערה לצוות המרפאה" at bounding box center [637, 325] width 152 height 27
type textarea "נקבע לפני חצי שנה"
click at [685, 242] on div "ד"ר [PERSON_NAME]" at bounding box center [674, 238] width 86 height 10
click at [704, 274] on div "שיננית" at bounding box center [664, 274] width 94 height 11
click at [387, 408] on span "הוספה ליומן" at bounding box center [381, 411] width 48 height 10
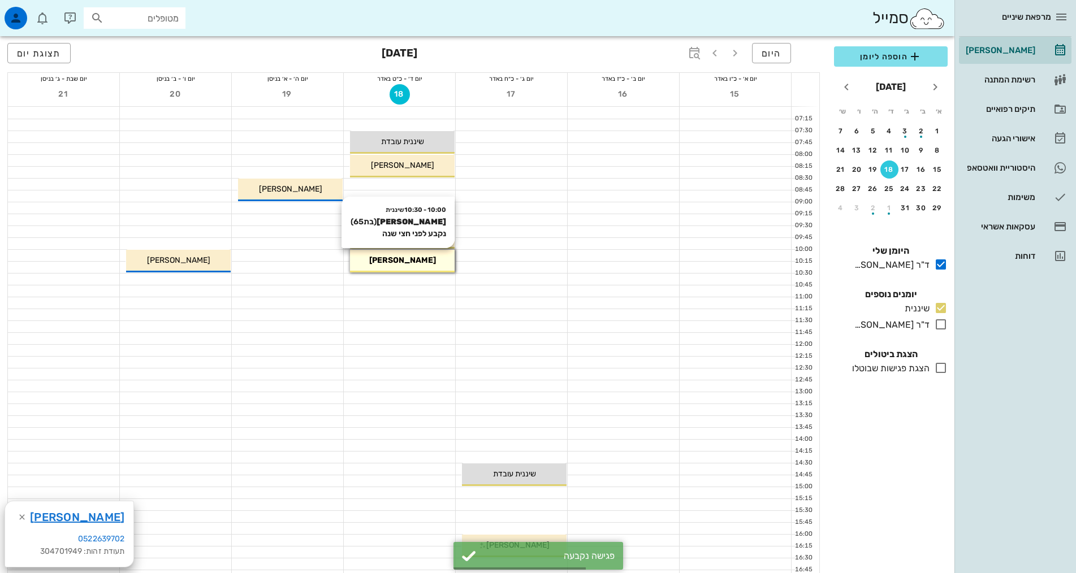
click at [402, 267] on div "10:00 - 10:30 שיננית [PERSON_NAME] (בת 65 ) נקבע לפני חצי שנה [PERSON_NAME]" at bounding box center [402, 261] width 105 height 23
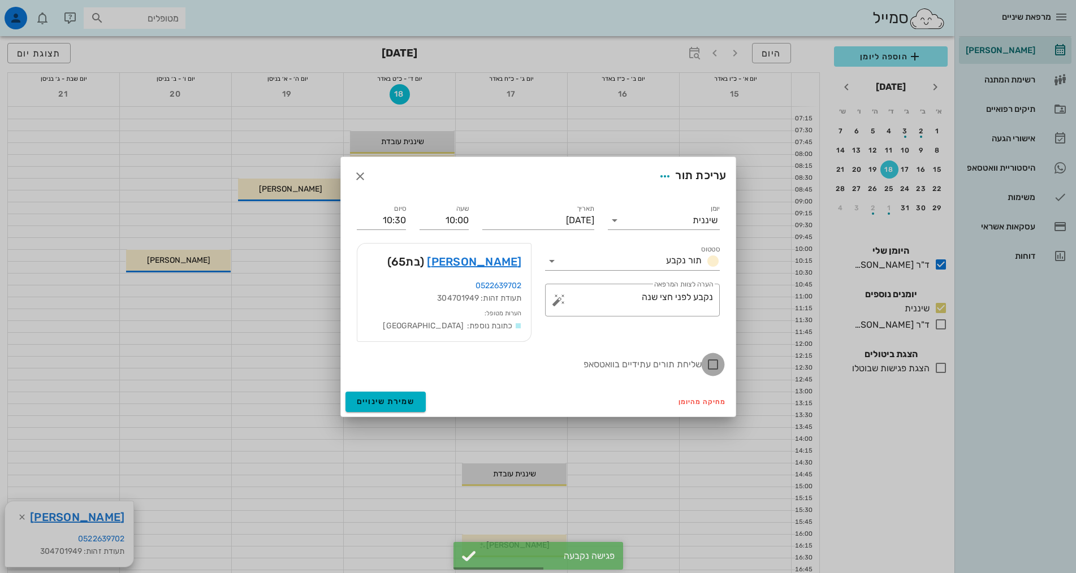
click at [715, 358] on div at bounding box center [712, 364] width 19 height 19
checkbox input "true"
click at [400, 408] on button "שמירת שינויים" at bounding box center [385, 402] width 81 height 20
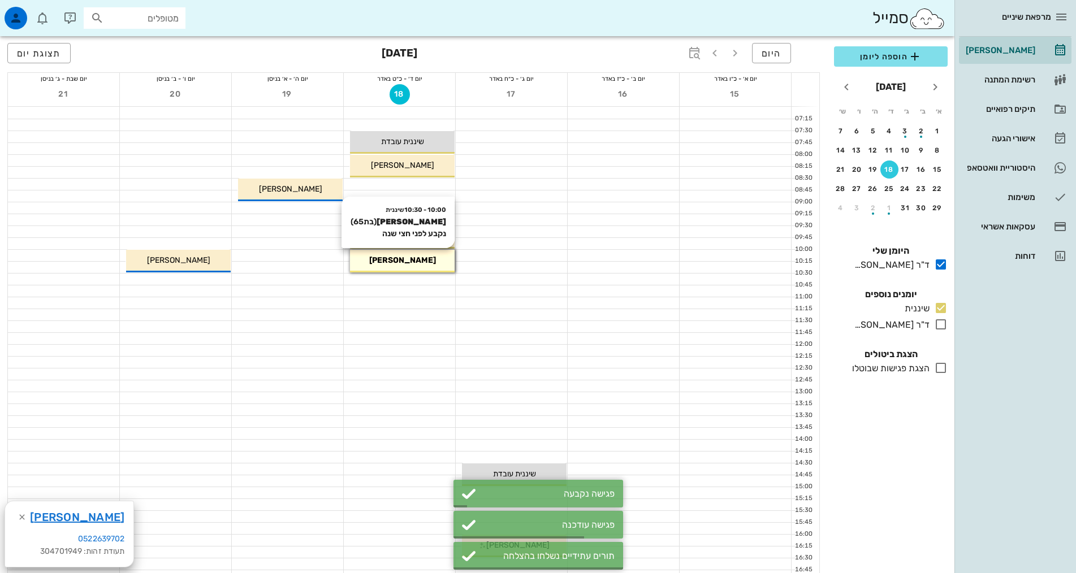
click at [433, 263] on div "[PERSON_NAME]" at bounding box center [402, 260] width 105 height 12
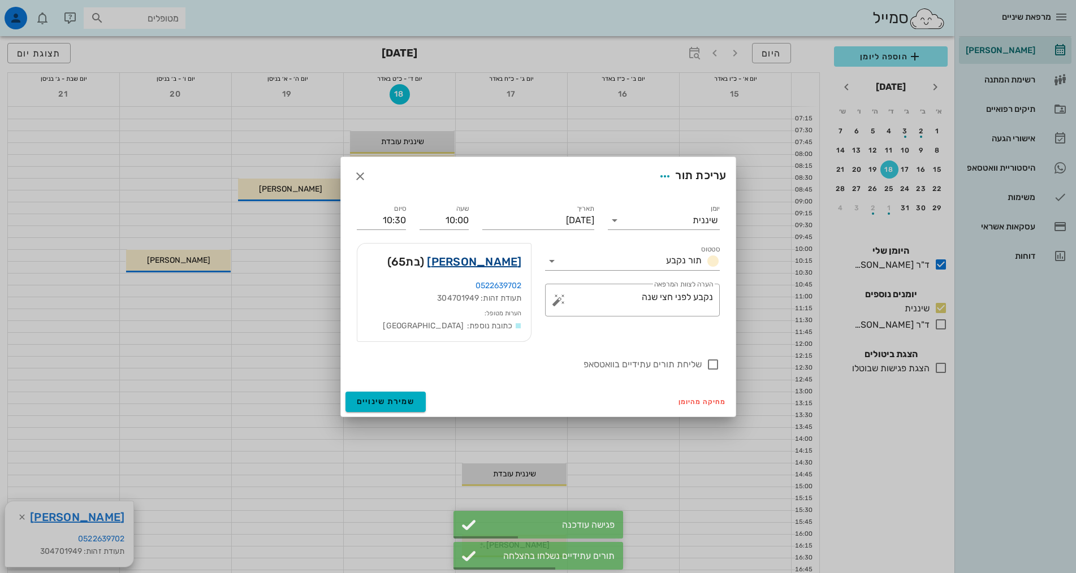
click at [495, 264] on link "[PERSON_NAME]" at bounding box center [474, 262] width 94 height 18
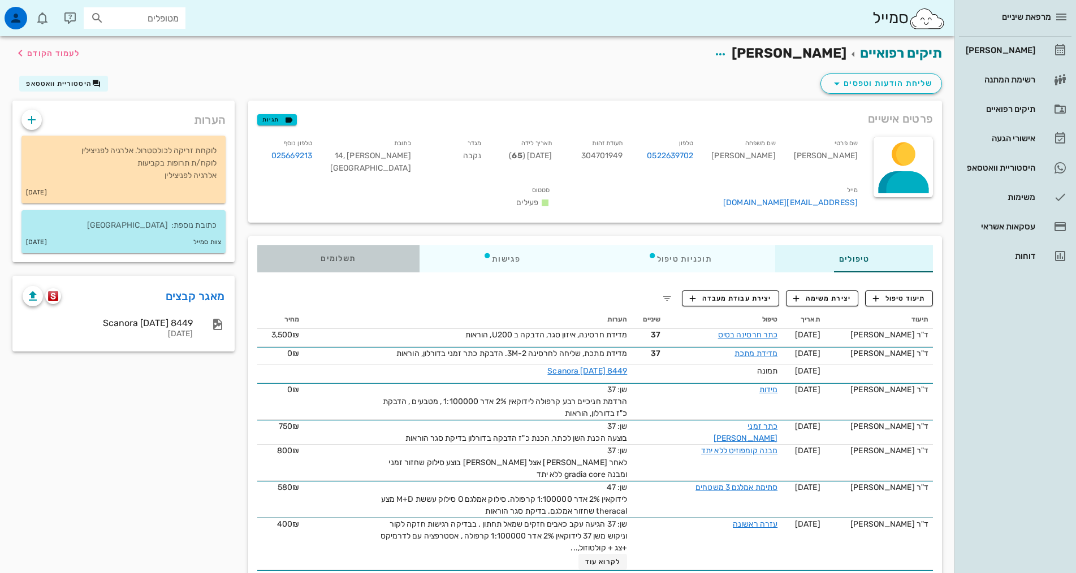
click at [278, 249] on div "תשלומים 0₪" at bounding box center [338, 258] width 162 height 27
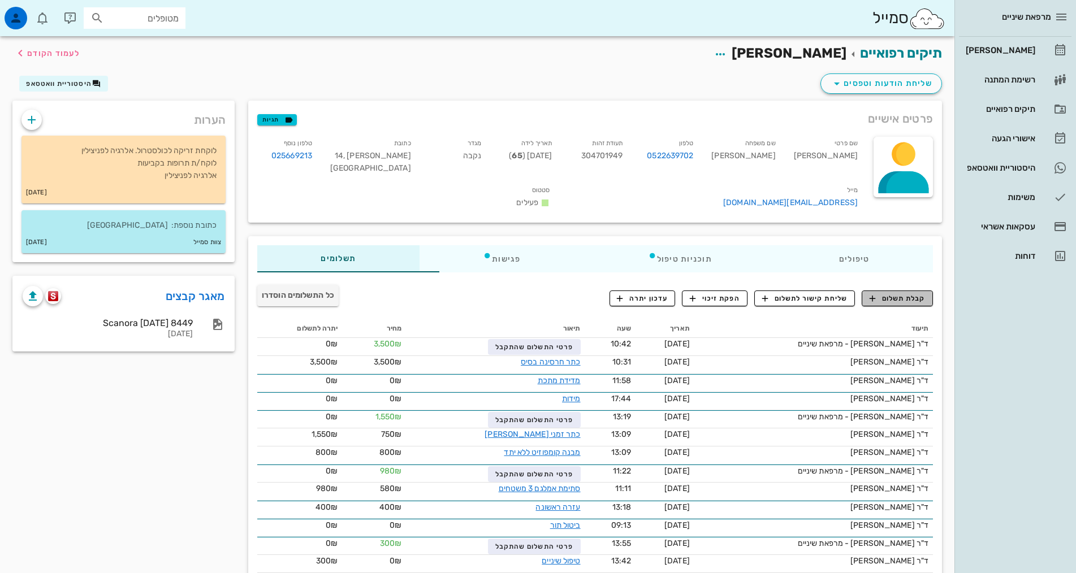
click at [905, 293] on span "קבלת תשלום" at bounding box center [897, 298] width 56 height 10
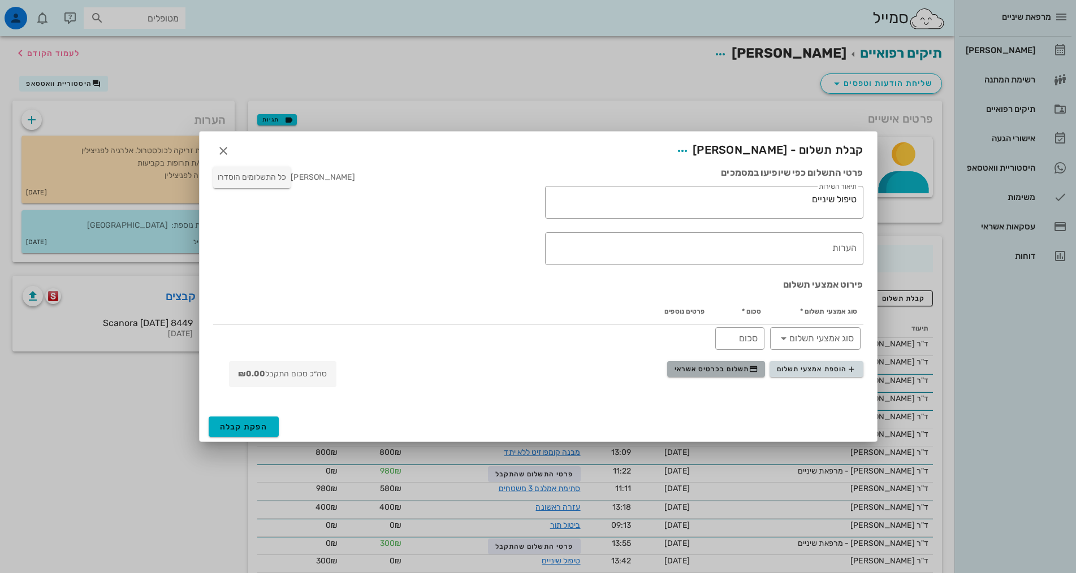
click at [718, 366] on span "תשלום בכרטיס אשראי" at bounding box center [716, 369] width 84 height 9
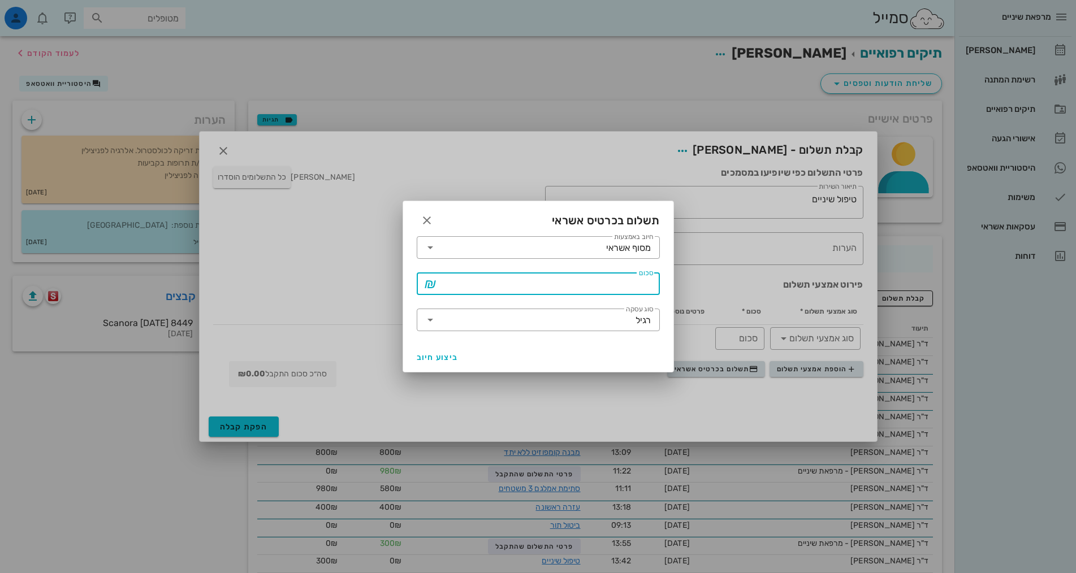
click at [600, 288] on input "סכום" at bounding box center [546, 284] width 214 height 18
type input "250"
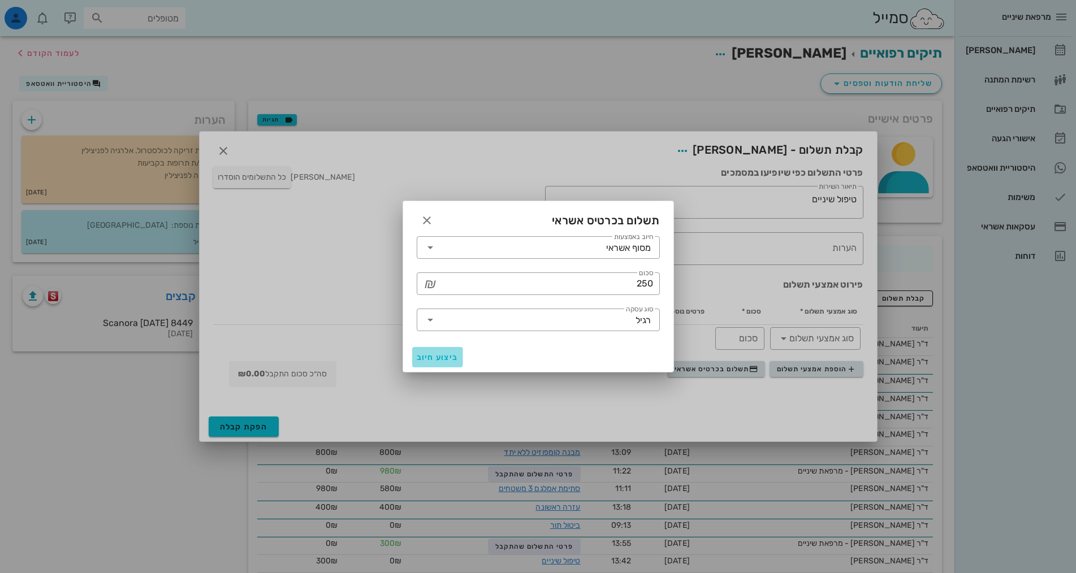
click at [451, 357] on span "ביצוע חיוב" at bounding box center [438, 358] width 42 height 10
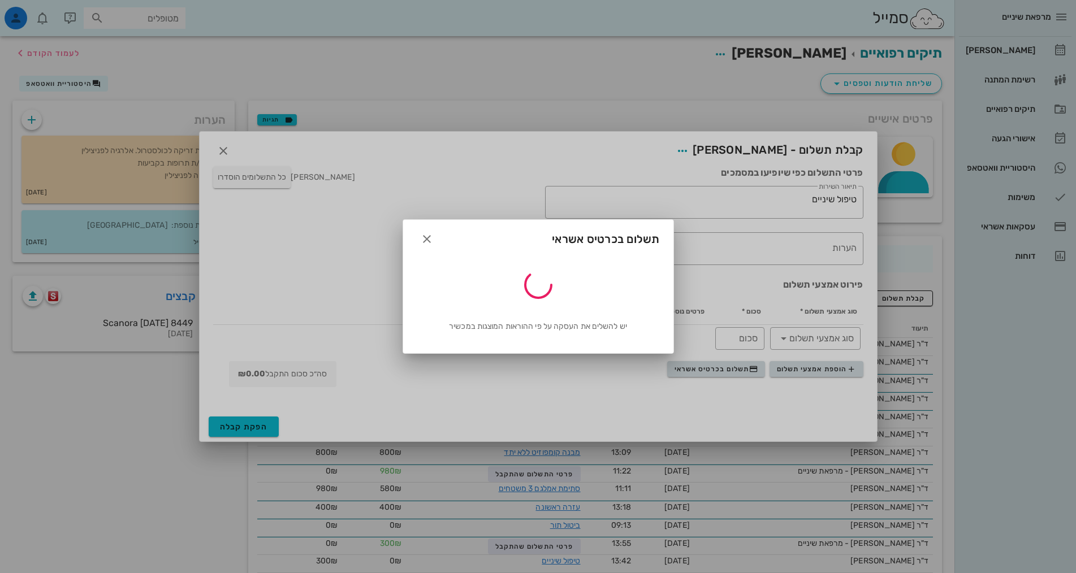
type input "250"
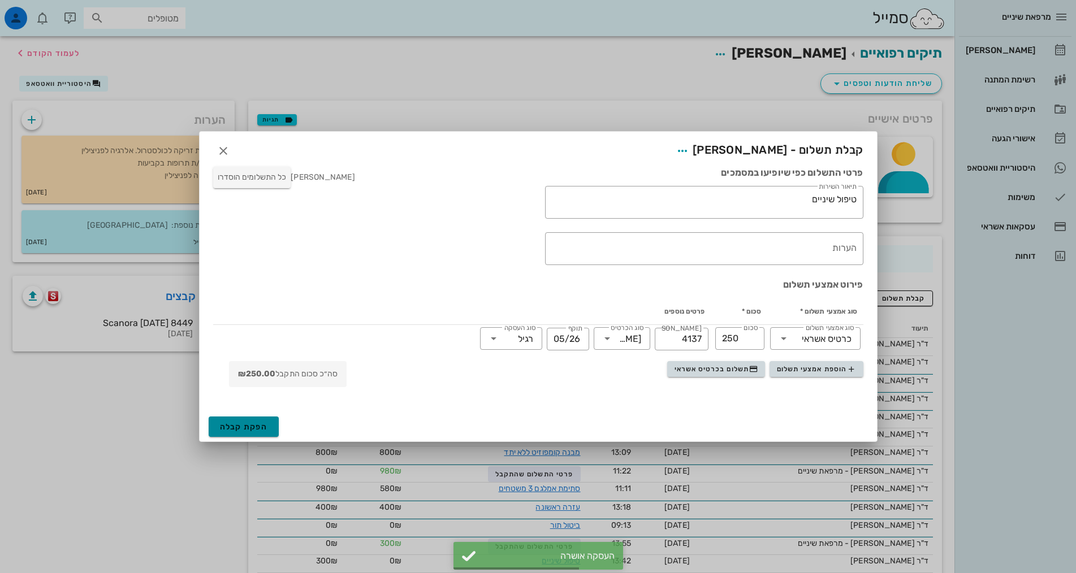
click at [233, 426] on span "הפקת קבלה" at bounding box center [244, 427] width 48 height 10
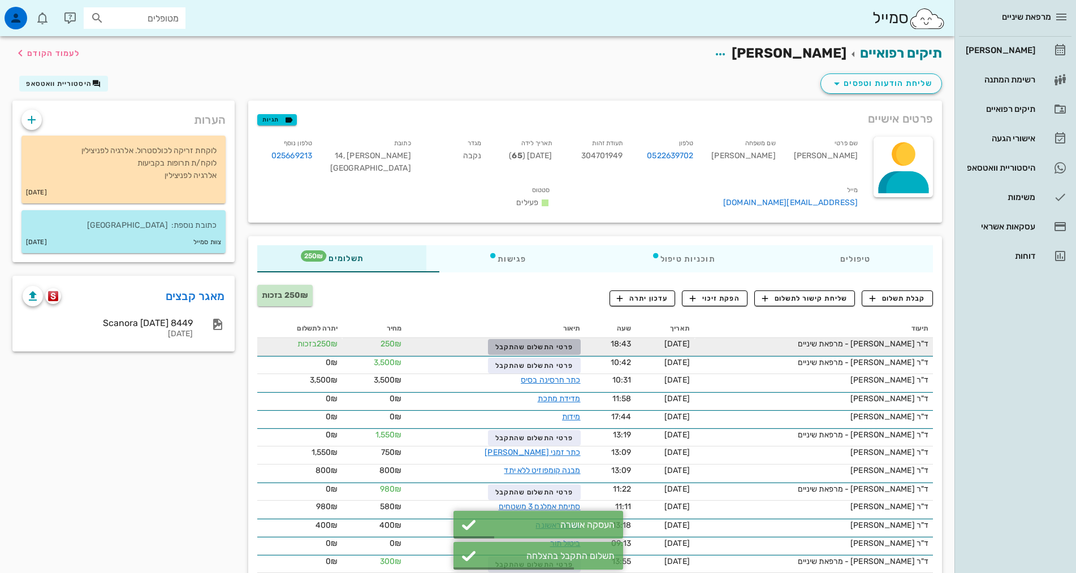
click at [501, 339] on button "פרטי התשלום שהתקבל" at bounding box center [534, 347] width 92 height 16
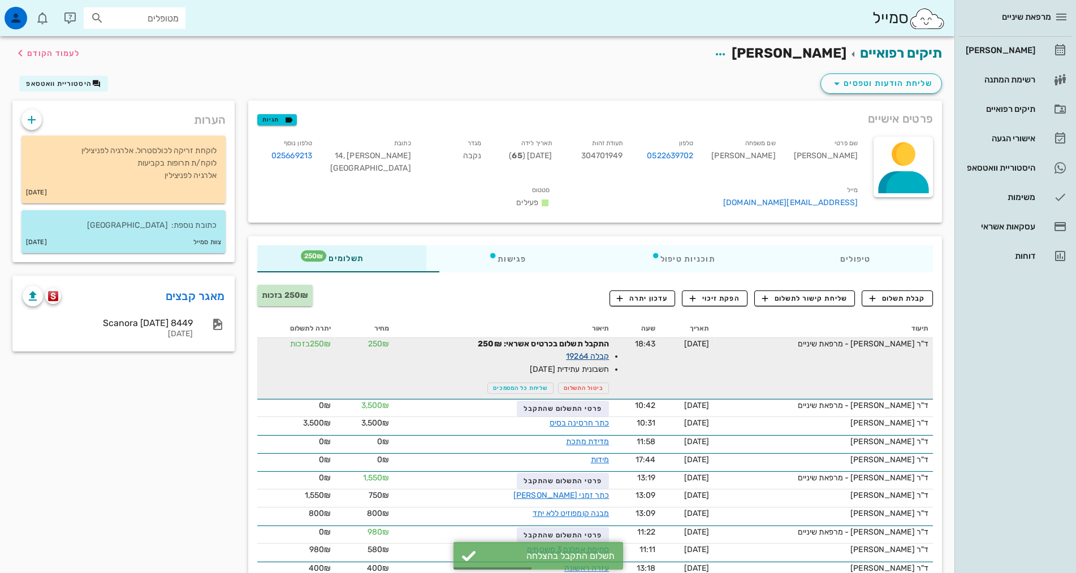
click at [566, 352] on link "קבלה 19264" at bounding box center [587, 357] width 43 height 10
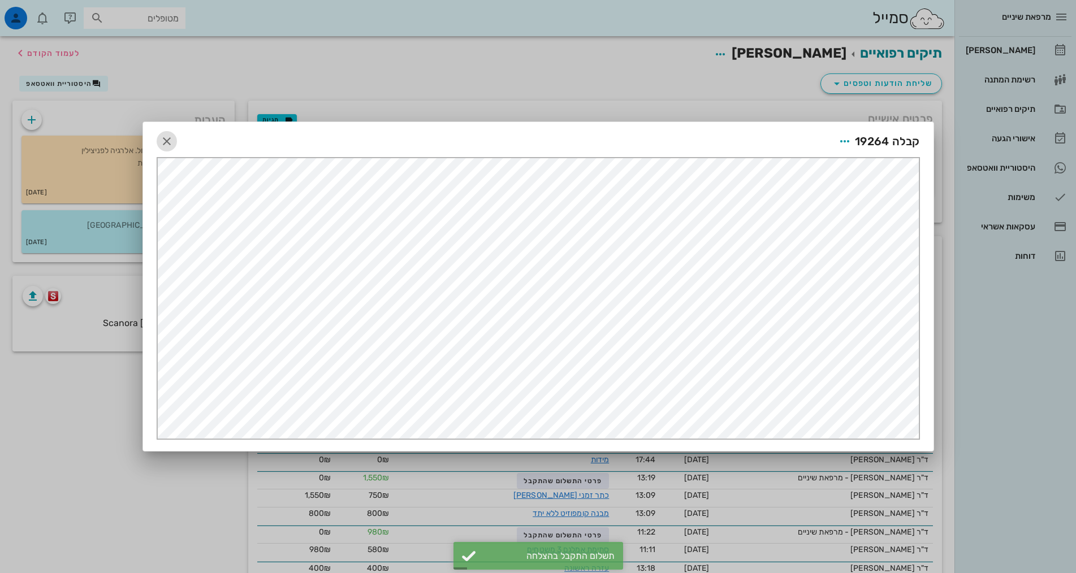
click at [168, 134] on button "button" at bounding box center [167, 141] width 20 height 20
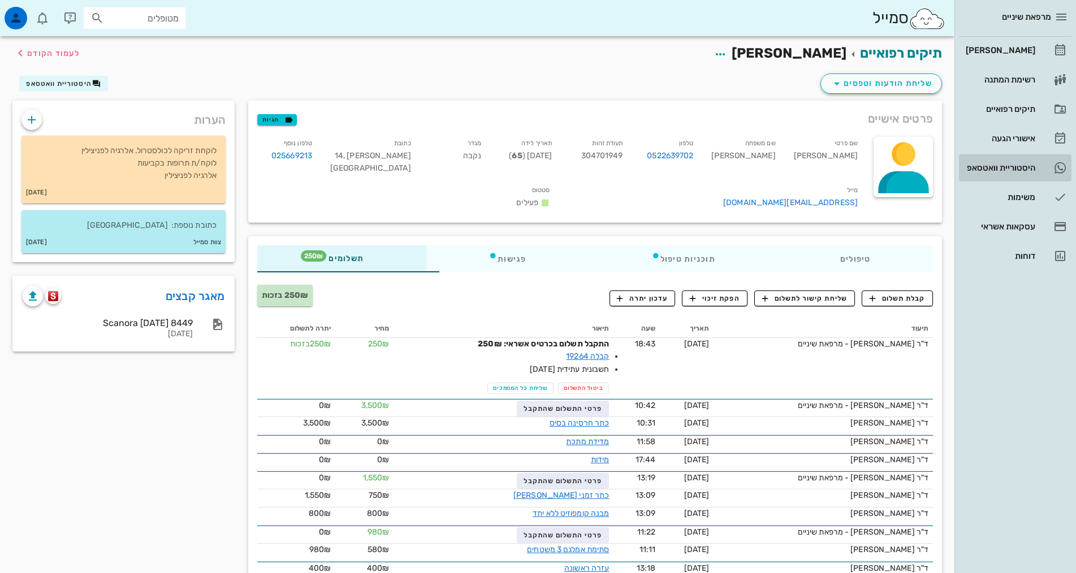
click at [1022, 171] on div "היסטוריית וואטסאפ" at bounding box center [999, 167] width 72 height 9
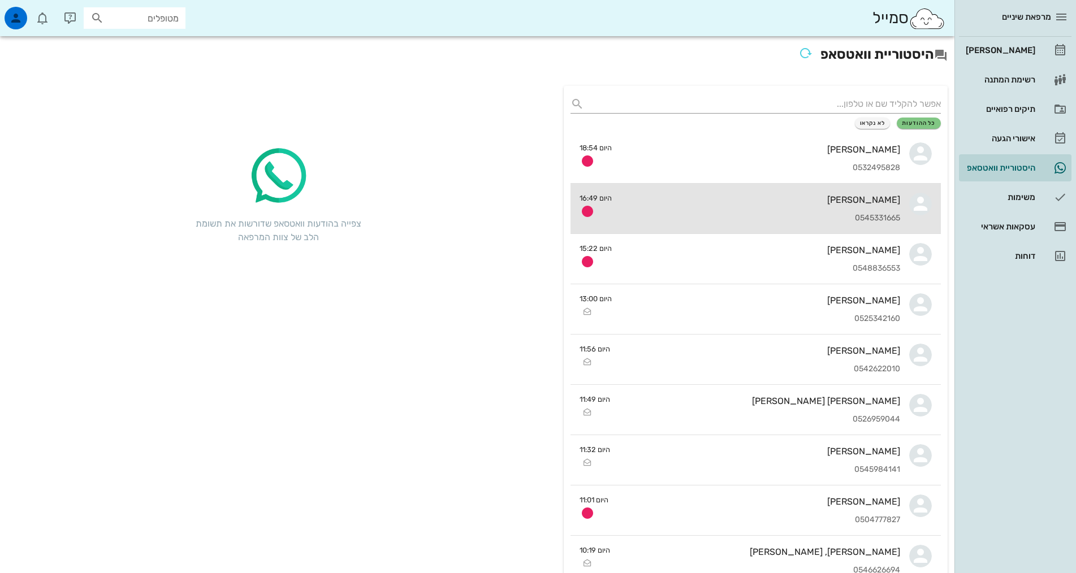
click at [776, 208] on div "[PERSON_NAME] 0545331665" at bounding box center [760, 209] width 279 height 50
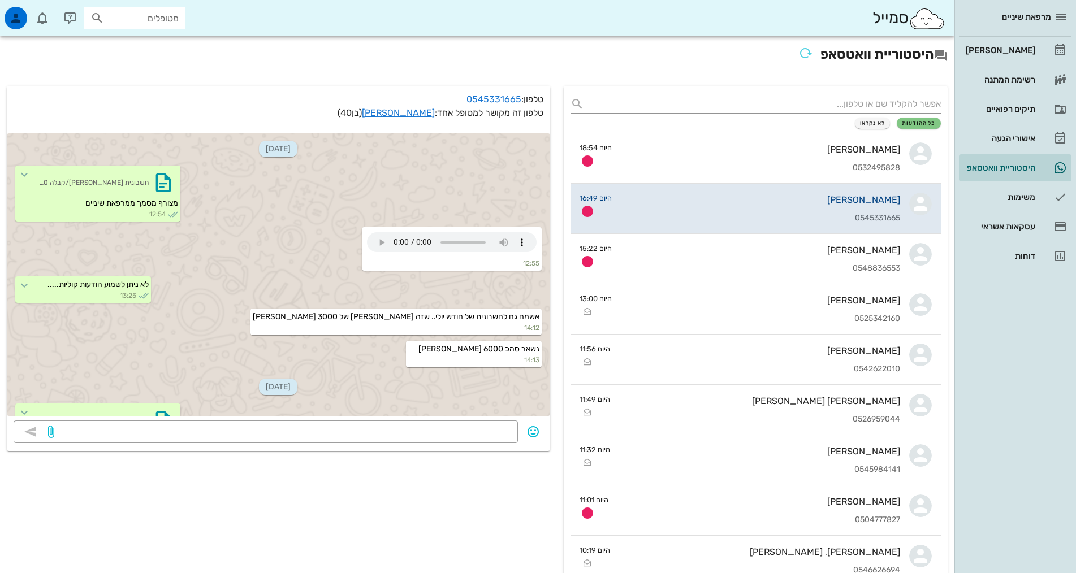
scroll to position [243, 0]
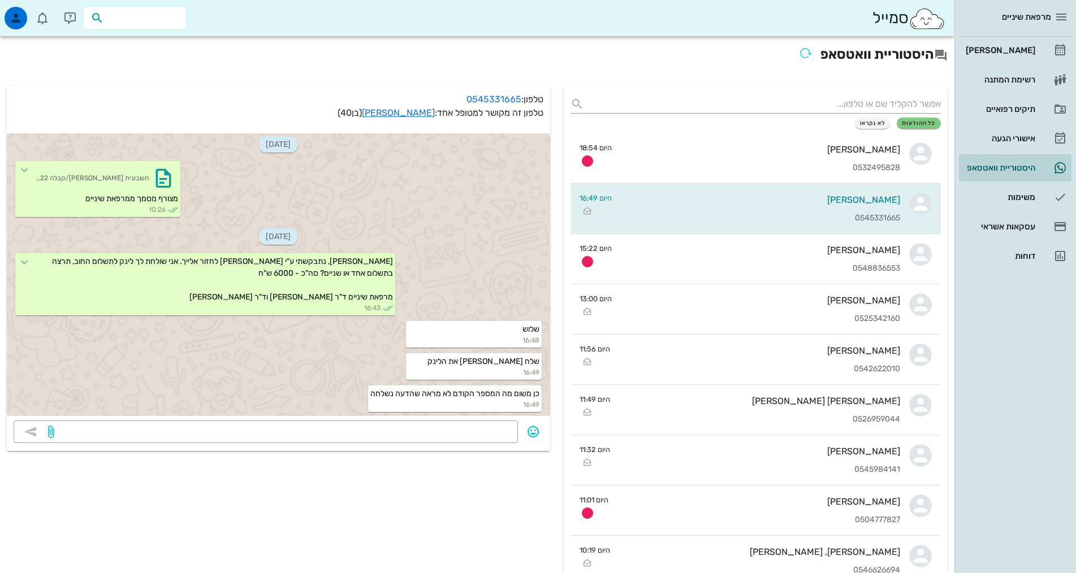
click at [143, 12] on input "text" at bounding box center [142, 18] width 72 height 15
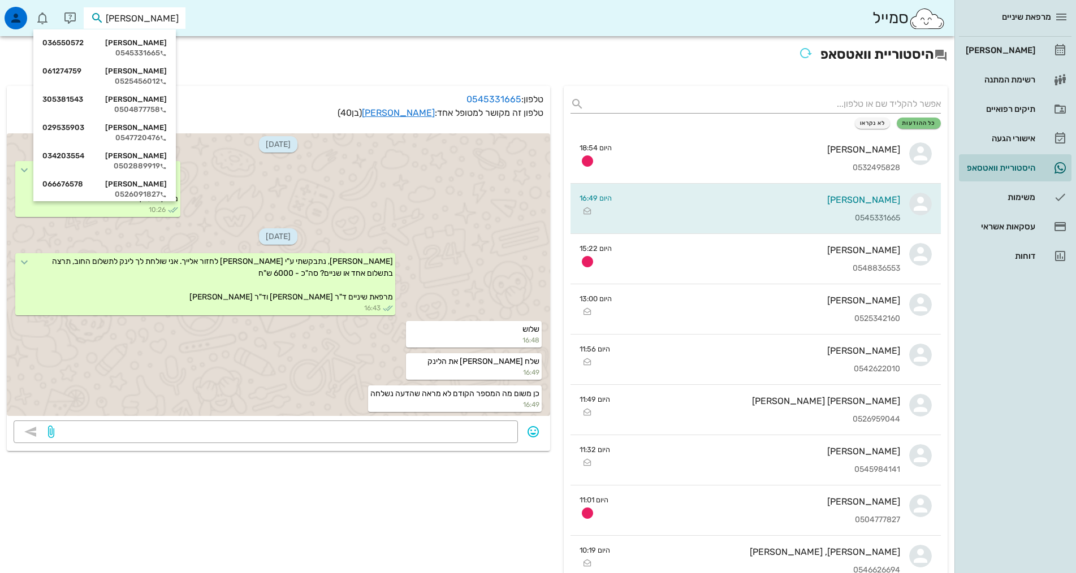
type input "[PERSON_NAME]"
click at [155, 44] on div "[PERSON_NAME] 036550572" at bounding box center [104, 42] width 124 height 9
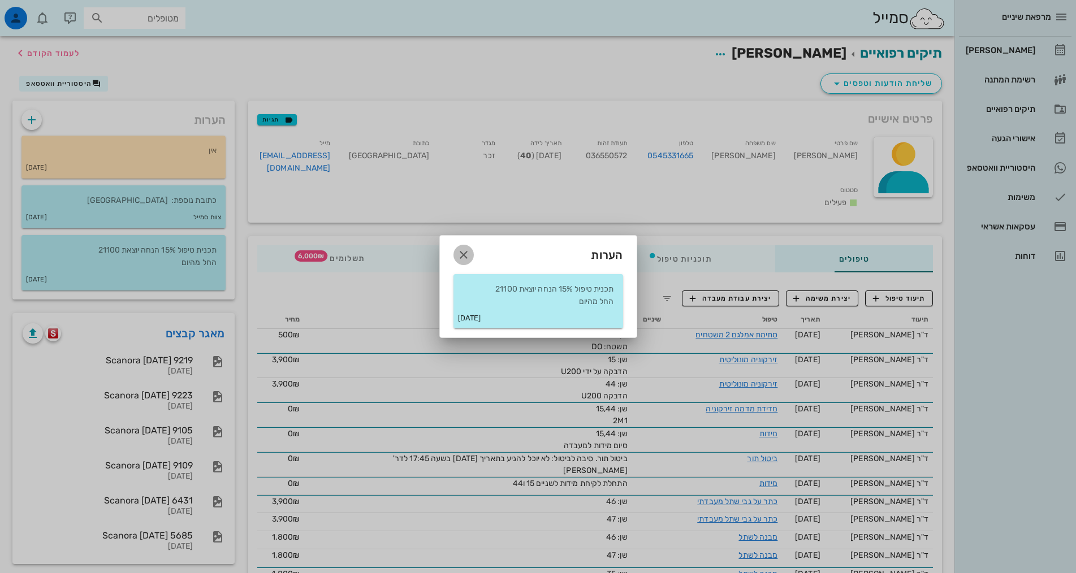
click at [465, 257] on icon "button" at bounding box center [464, 255] width 14 height 14
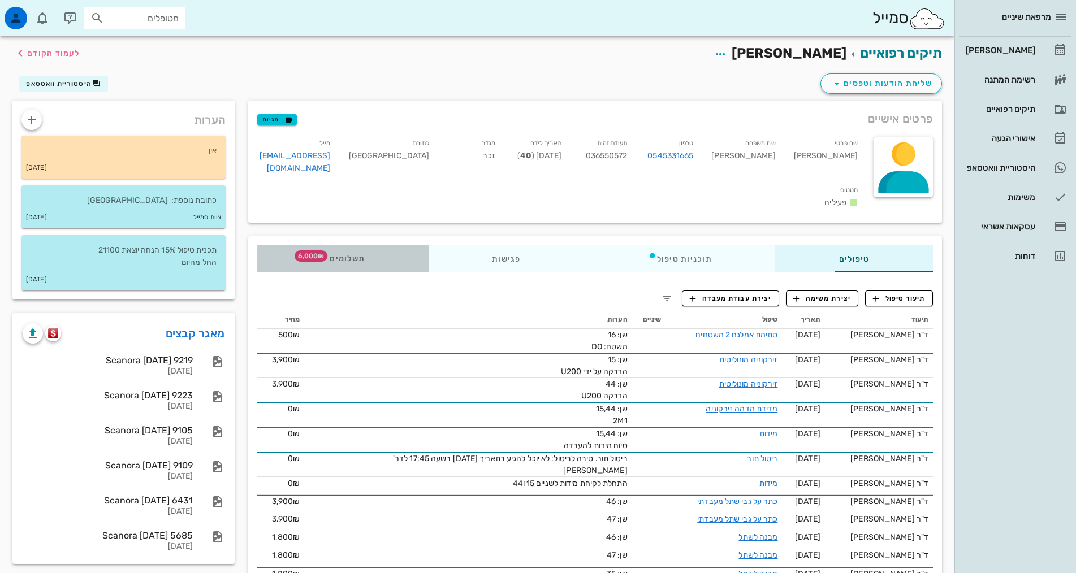
click at [295, 250] on span "6,000₪" at bounding box center [311, 255] width 33 height 11
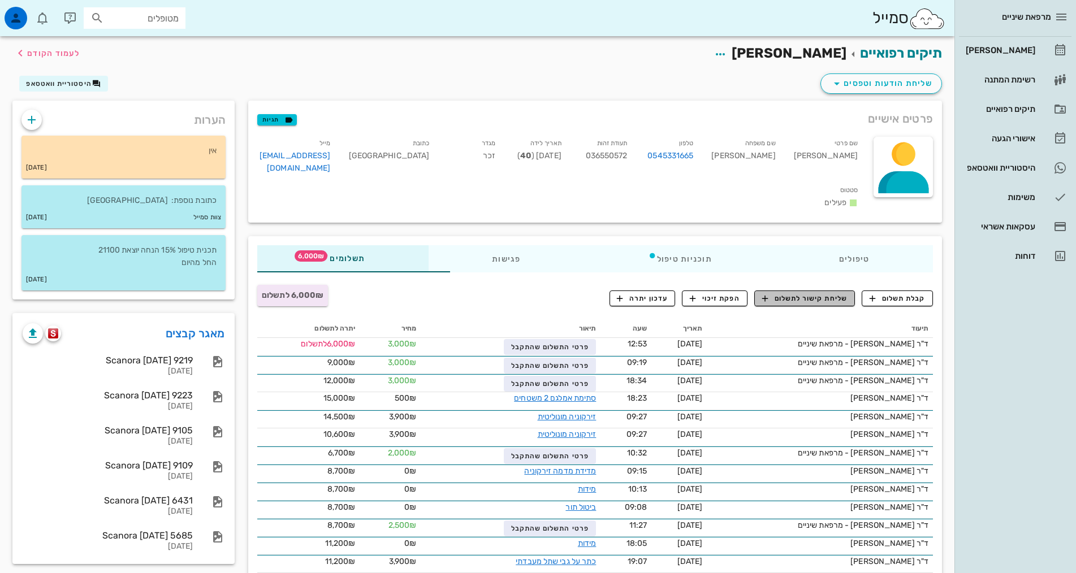
click at [794, 293] on span "שליחת קישור לתשלום" at bounding box center [804, 298] width 85 height 10
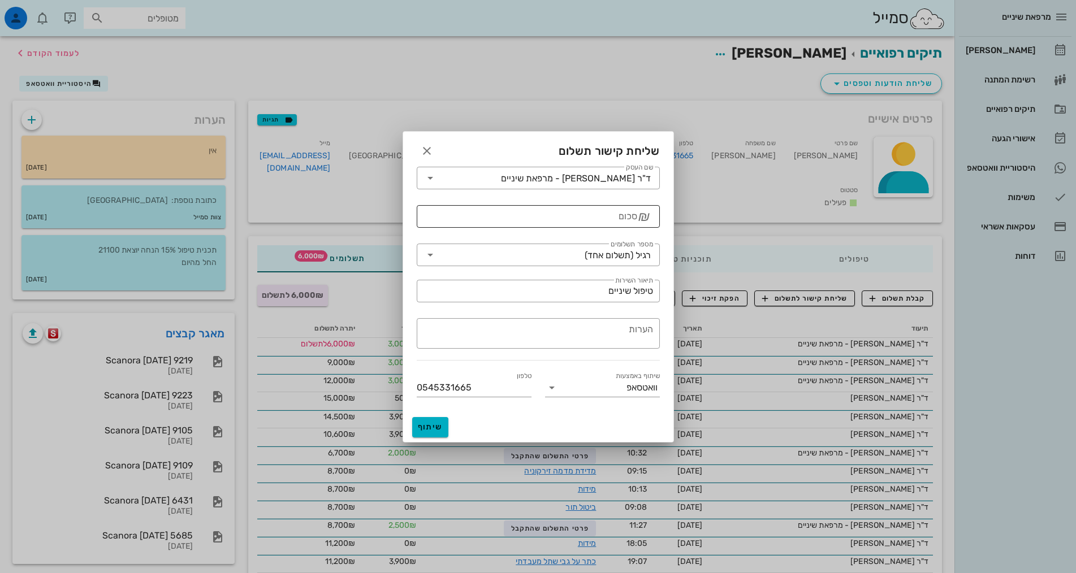
click at [631, 216] on input "סכום" at bounding box center [530, 216] width 214 height 18
type input "6000"
click at [432, 256] on icon at bounding box center [430, 255] width 14 height 14
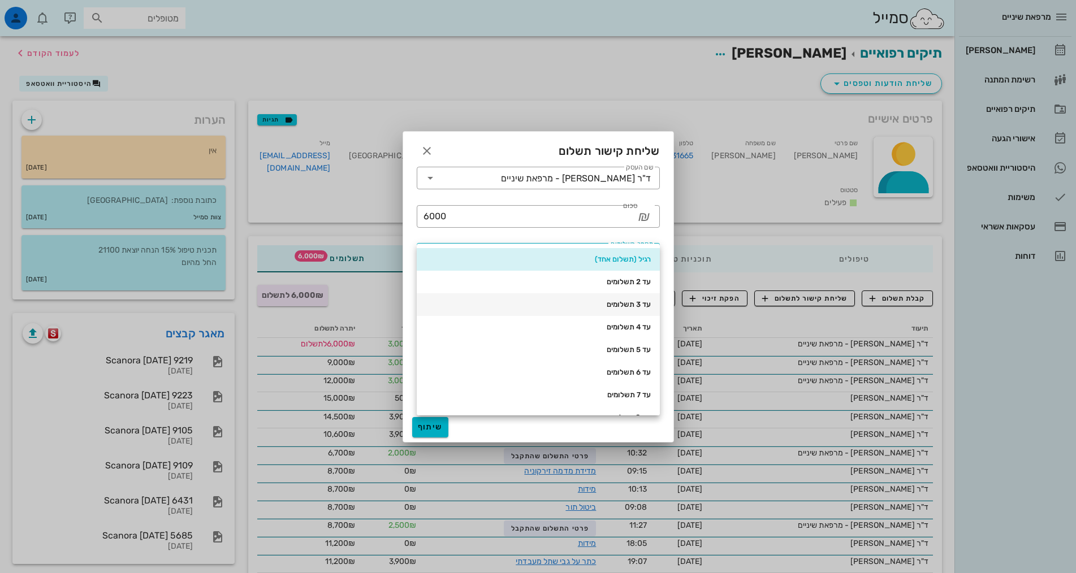
click at [621, 305] on div "עד 3 תשלומים" at bounding box center [538, 304] width 225 height 9
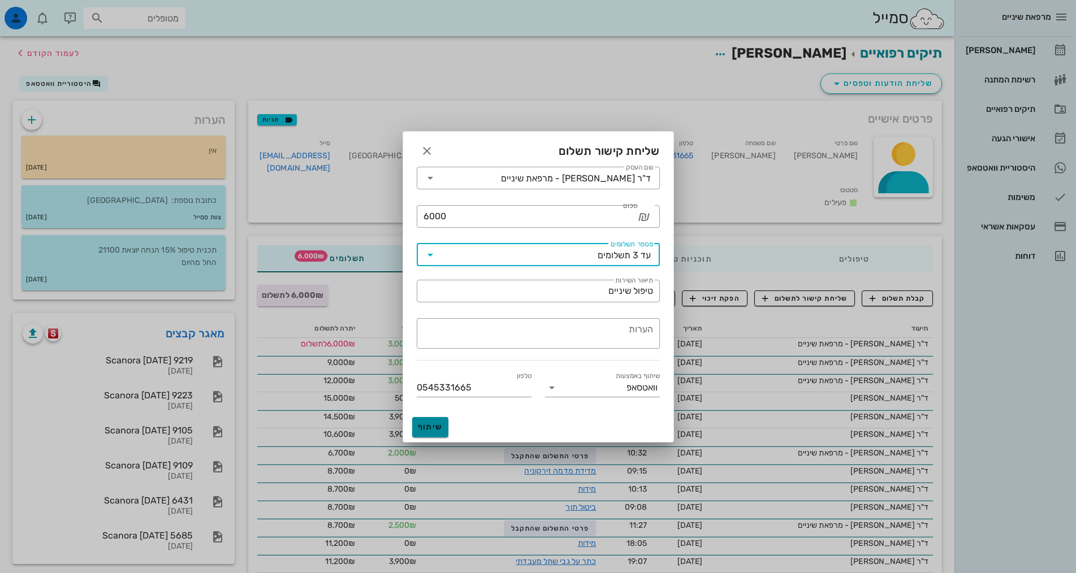
click at [433, 426] on span "שיתוף" at bounding box center [430, 427] width 27 height 10
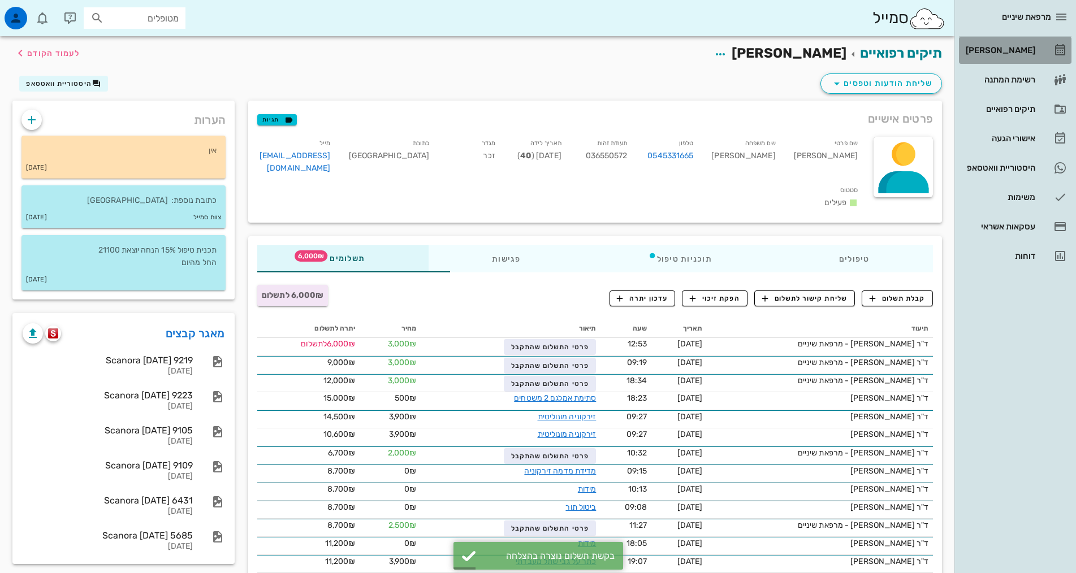
click at [1004, 55] on div "[PERSON_NAME]" at bounding box center [999, 50] width 72 height 18
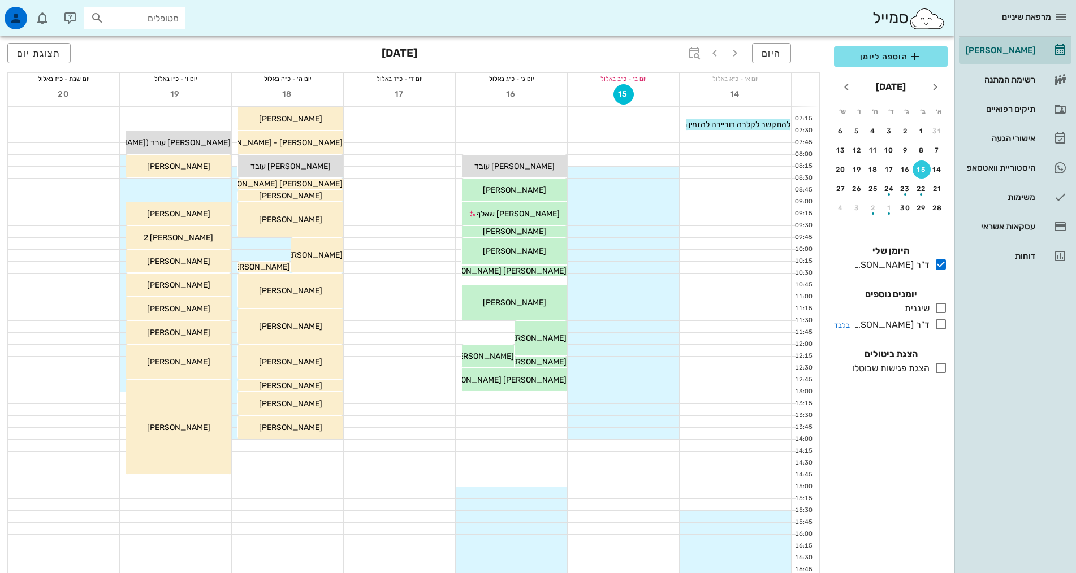
click at [941, 306] on icon at bounding box center [941, 308] width 14 height 14
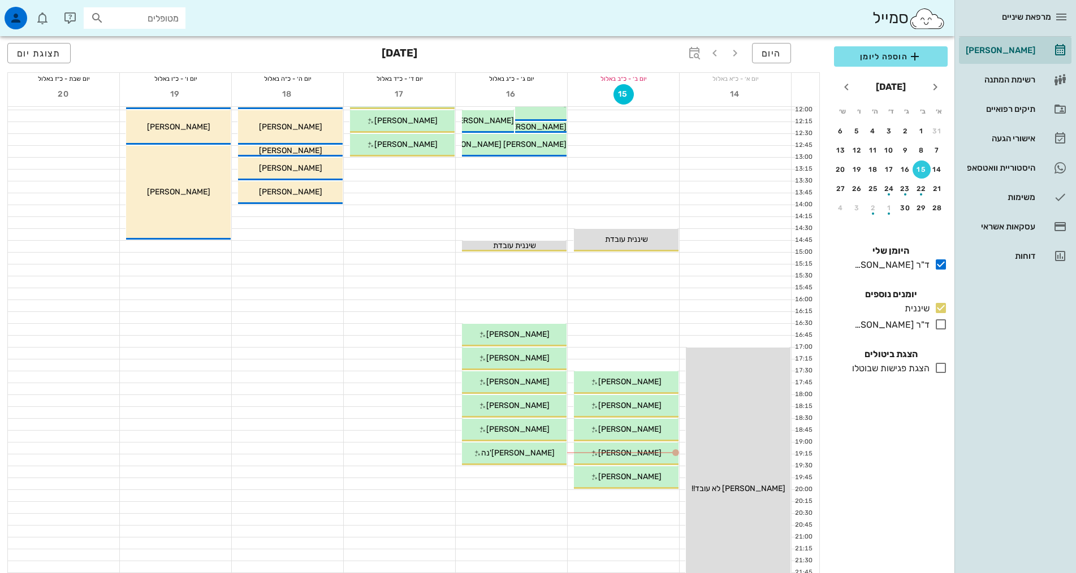
scroll to position [283, 0]
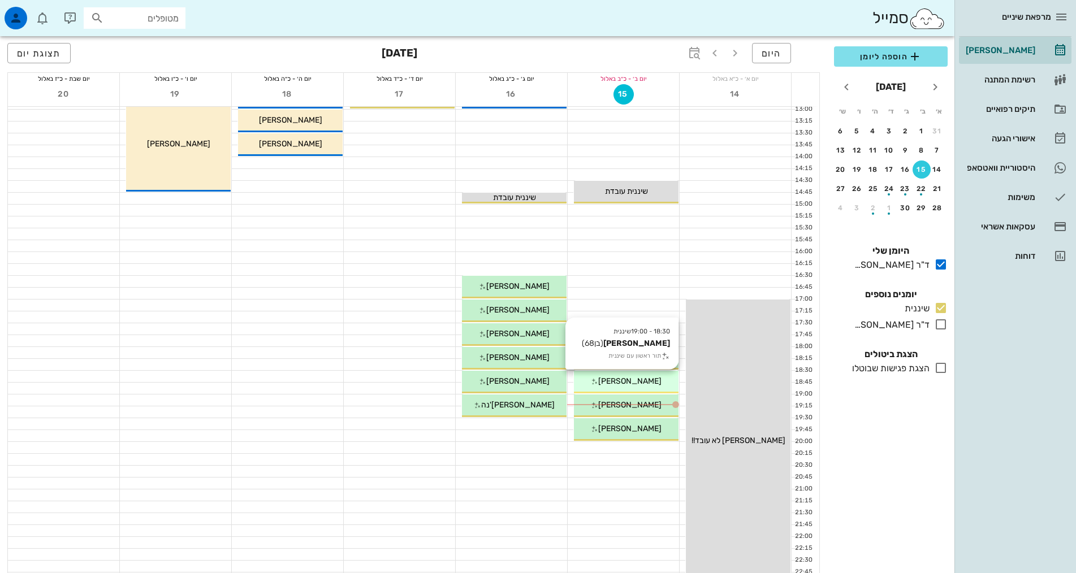
click at [637, 379] on span "[PERSON_NAME]" at bounding box center [629, 382] width 63 height 10
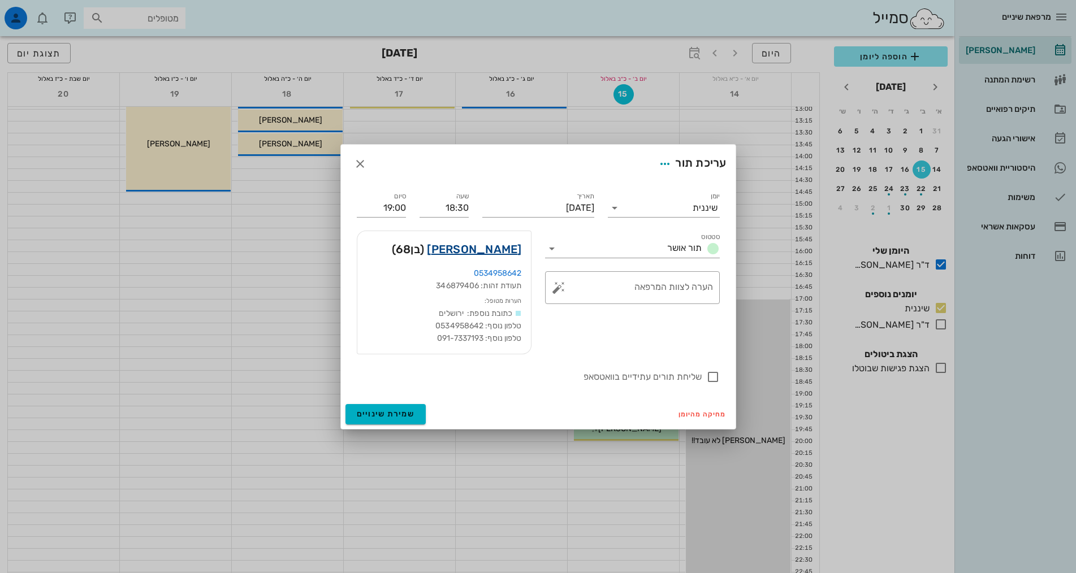
click at [471, 254] on link "[PERSON_NAME]" at bounding box center [474, 249] width 94 height 18
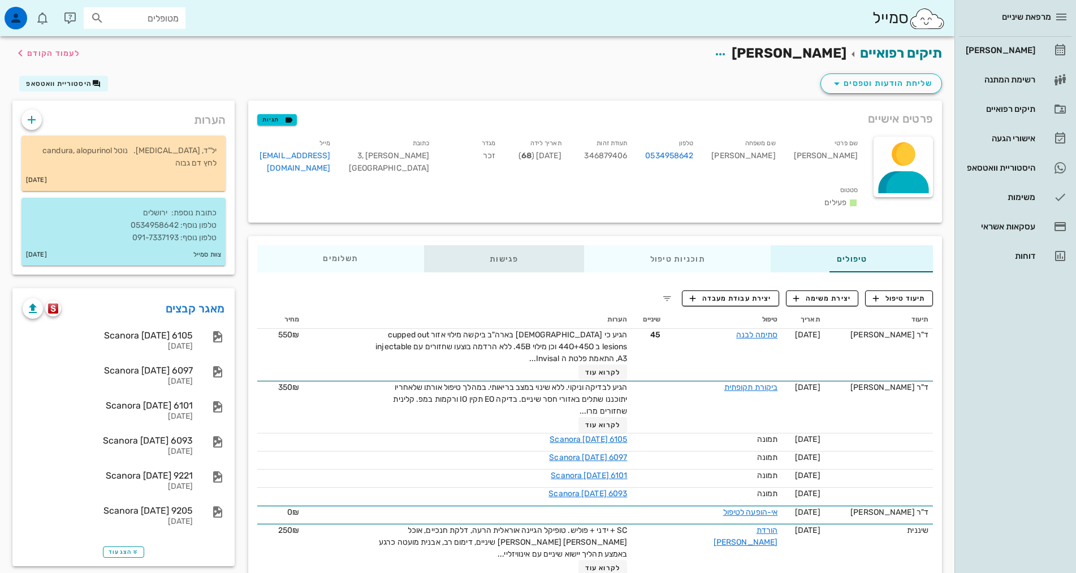
click at [424, 245] on div "פגישות" at bounding box center [504, 258] width 160 height 27
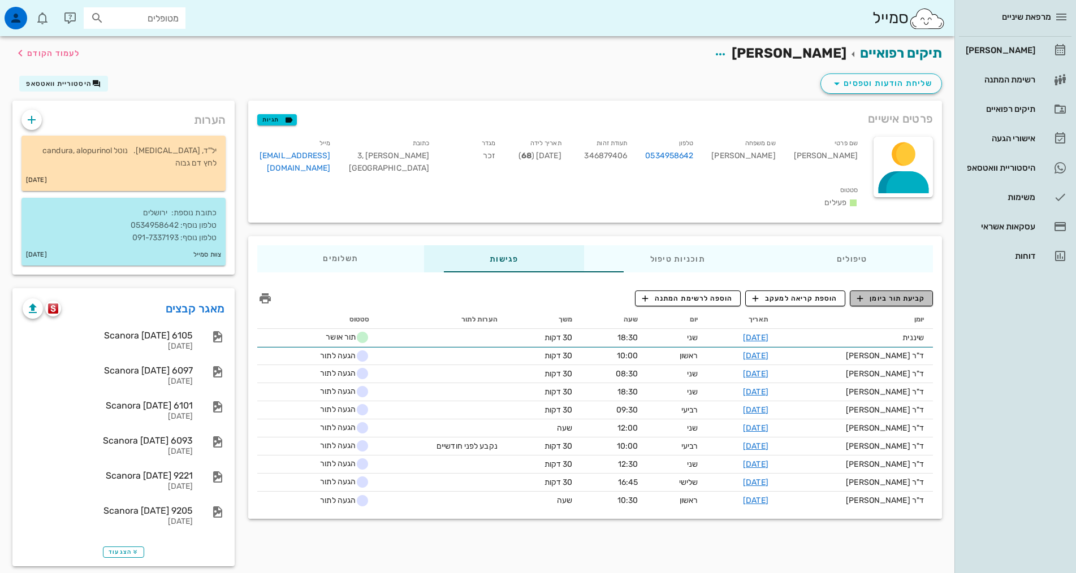
click at [865, 293] on icon "button" at bounding box center [860, 298] width 10 height 10
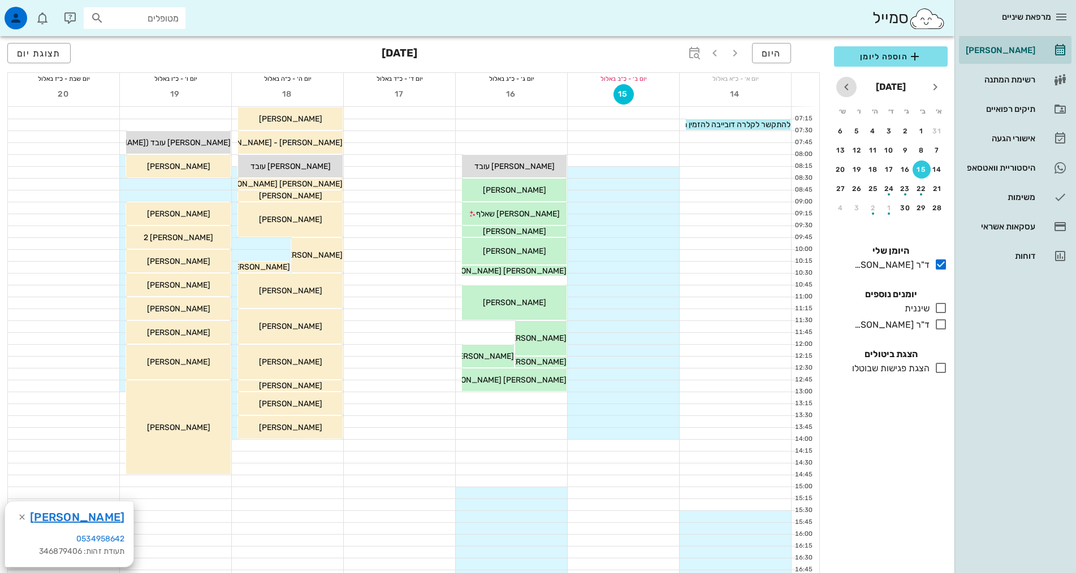
click at [848, 88] on icon "חודש הבא" at bounding box center [846, 87] width 14 height 14
click at [893, 207] on div "28" at bounding box center [889, 208] width 18 height 8
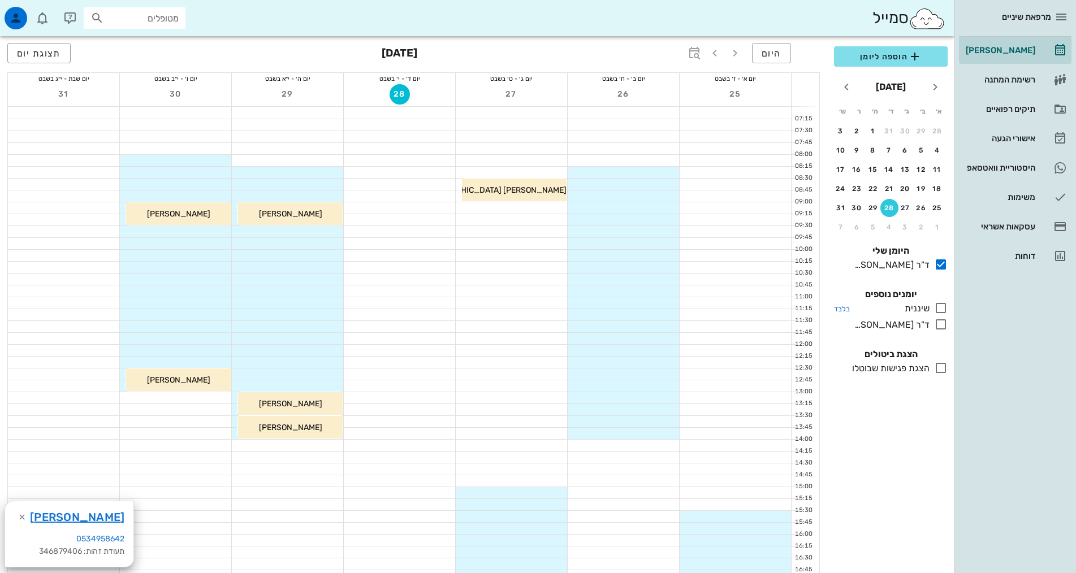
click at [940, 308] on icon at bounding box center [941, 308] width 14 height 14
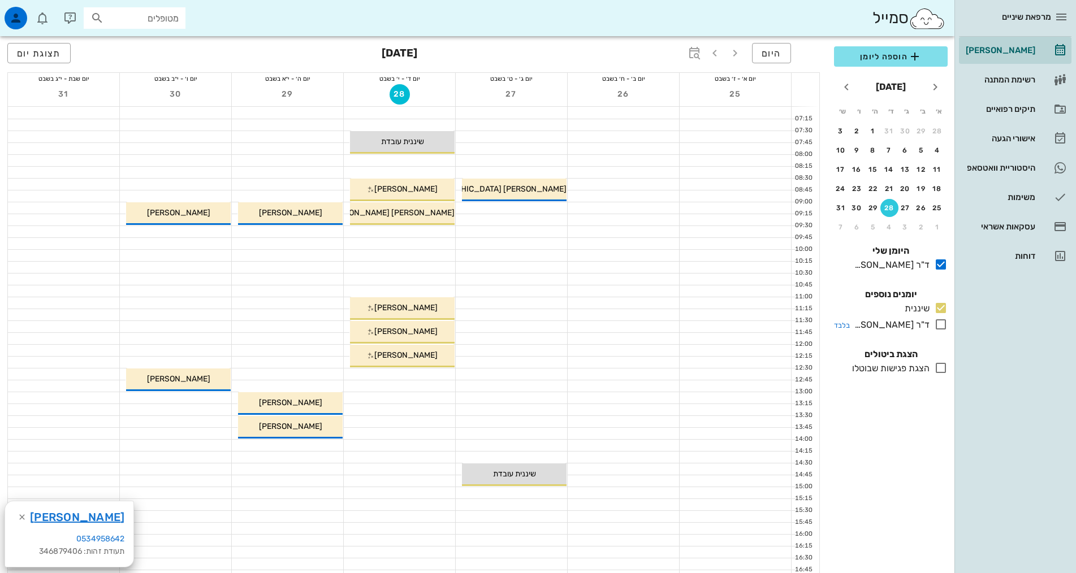
click at [938, 322] on icon at bounding box center [941, 325] width 14 height 14
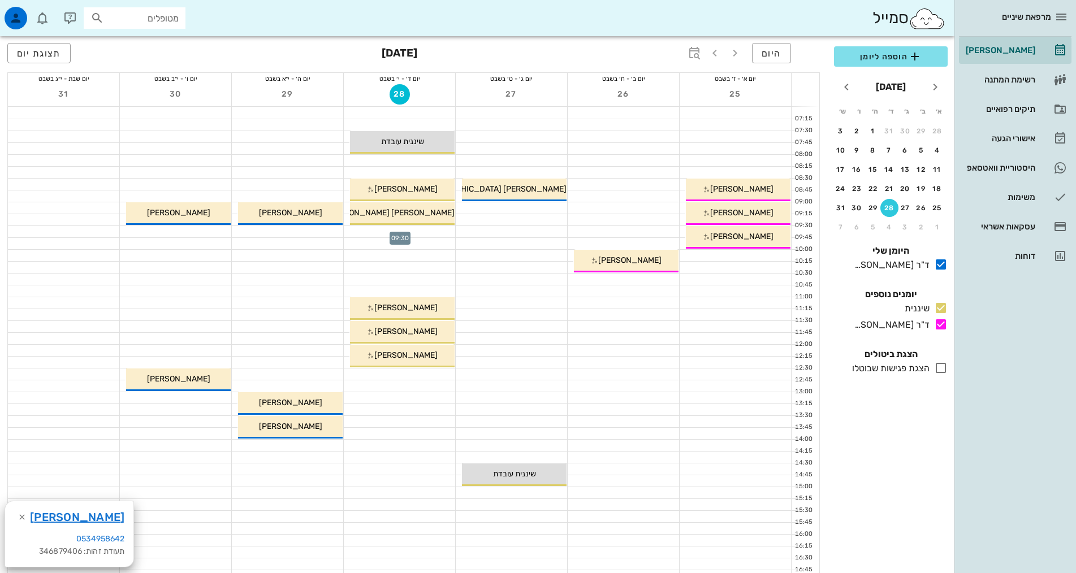
click at [432, 230] on div at bounding box center [399, 231] width 111 height 11
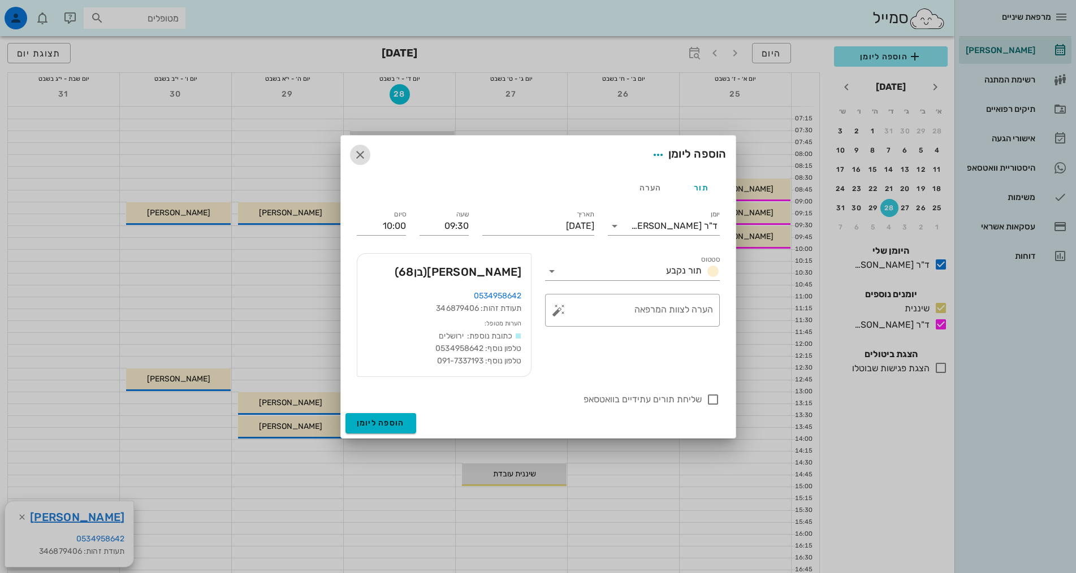
click at [355, 151] on icon "button" at bounding box center [360, 155] width 14 height 14
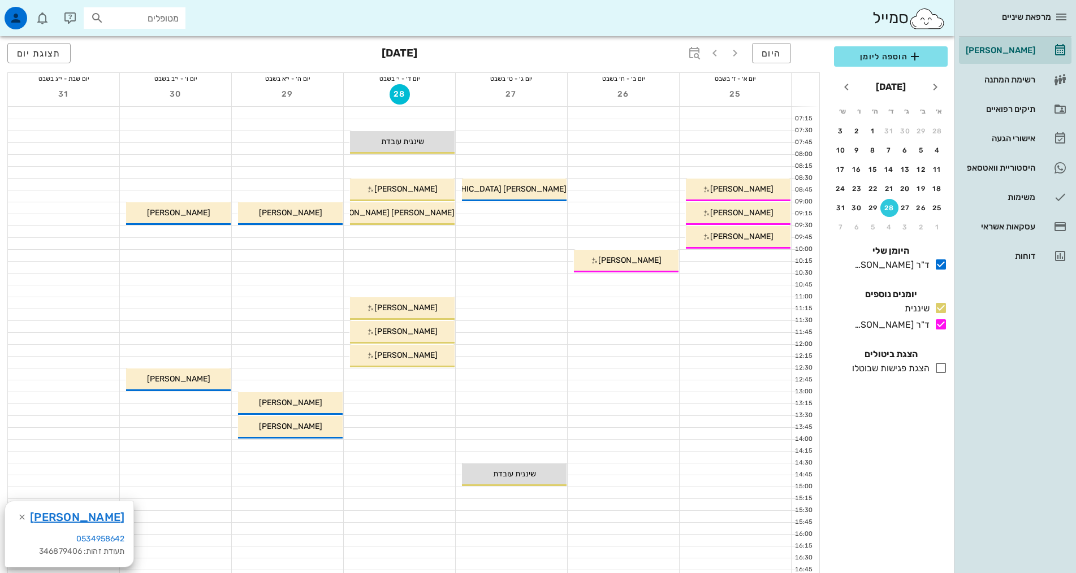
click at [433, 253] on div at bounding box center [399, 255] width 111 height 11
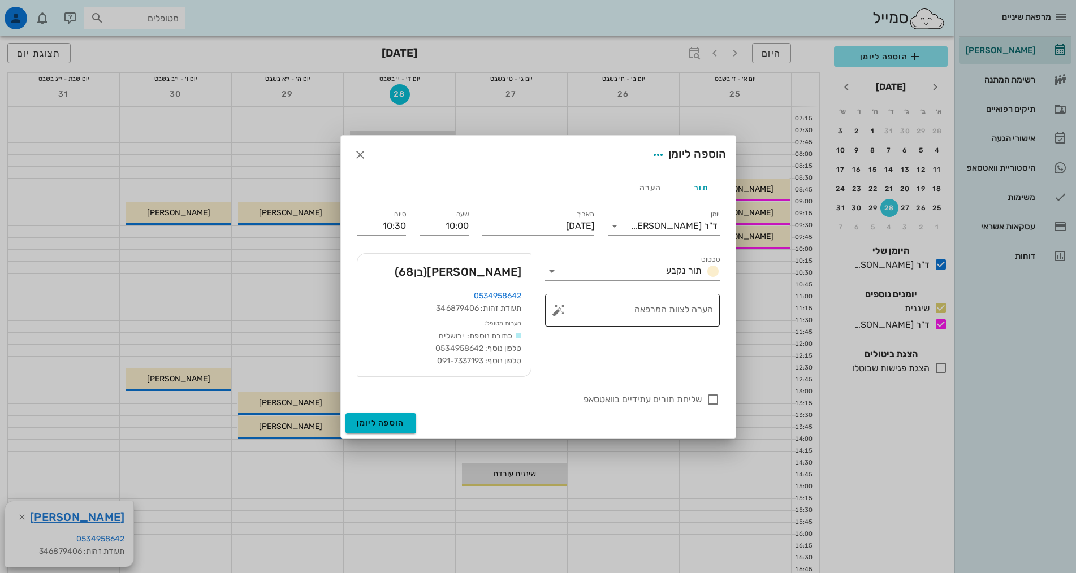
drag, startPoint x: 593, startPoint y: 313, endPoint x: 603, endPoint y: 319, distance: 11.4
click at [593, 313] on textarea "הערה לצוות המרפאה" at bounding box center [637, 313] width 152 height 27
type textarea "לתזכר שבוע לפני אנגלית"
click at [669, 232] on div "ד"ר [PERSON_NAME]" at bounding box center [672, 226] width 96 height 18
click at [672, 265] on div "שיננית" at bounding box center [664, 262] width 94 height 11
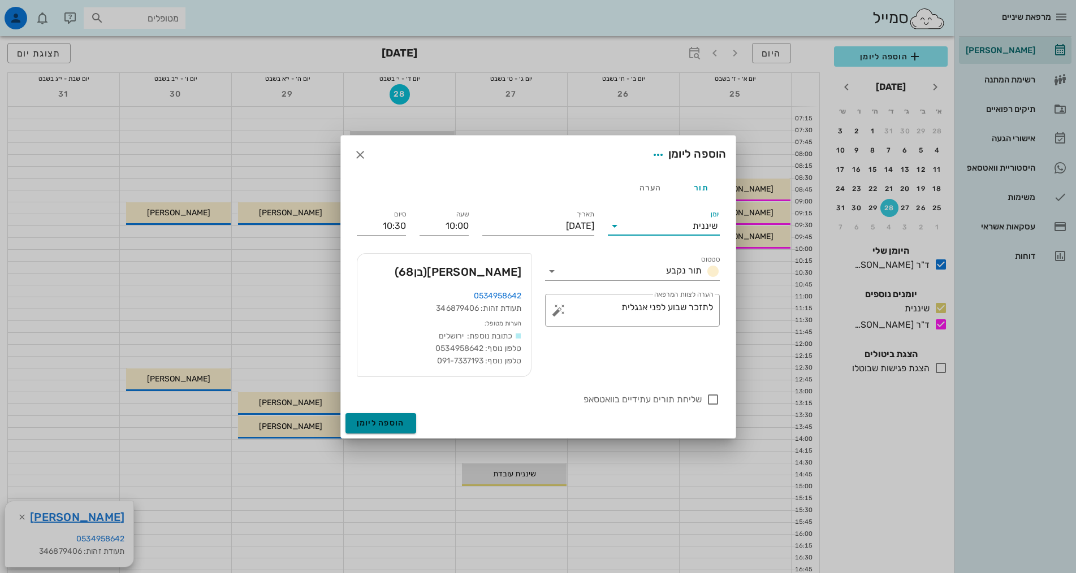
click at [377, 424] on span "הוספה ליומן" at bounding box center [381, 423] width 48 height 10
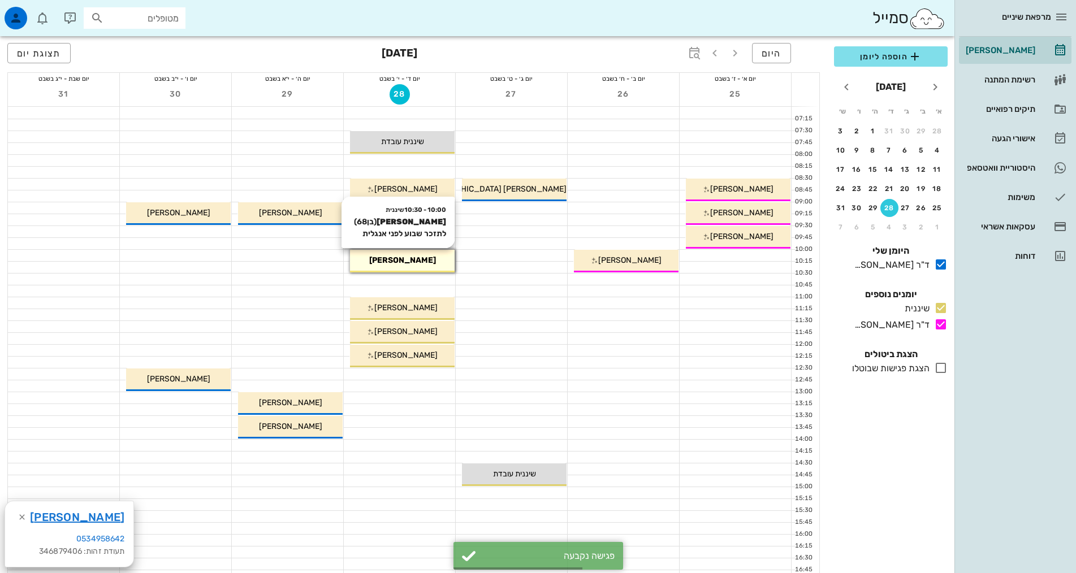
click at [407, 260] on span "[PERSON_NAME]" at bounding box center [402, 261] width 67 height 10
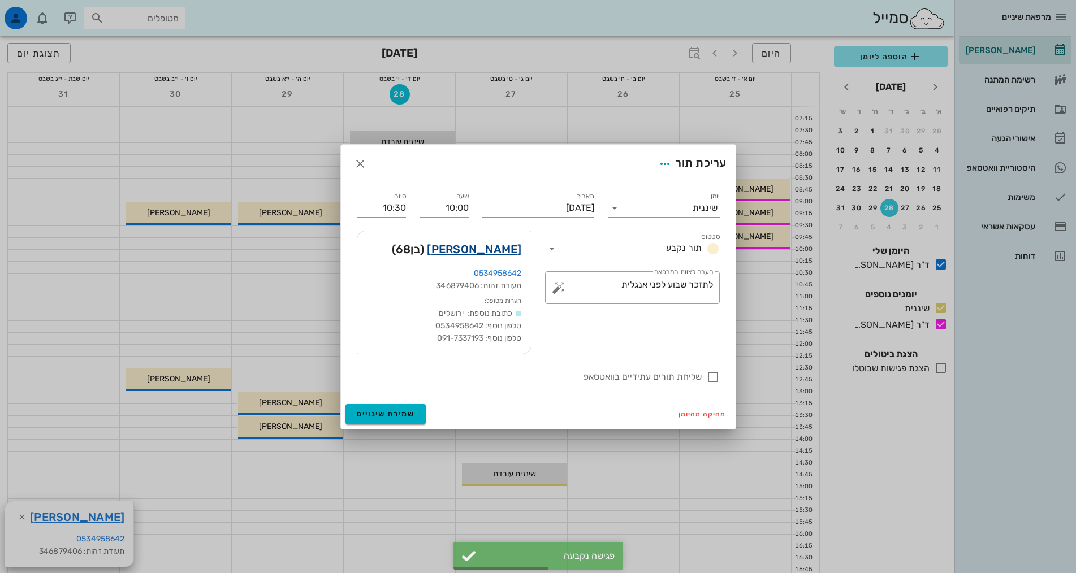
click at [498, 255] on link "[PERSON_NAME]" at bounding box center [474, 249] width 94 height 18
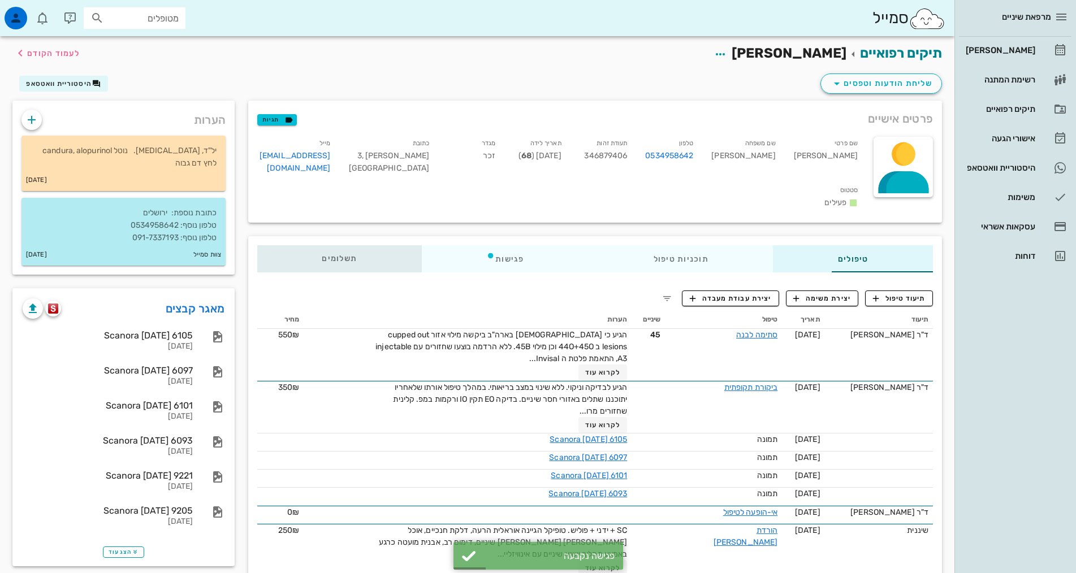
click at [322, 255] on span "תשלומים 0₪" at bounding box center [339, 259] width 35 height 8
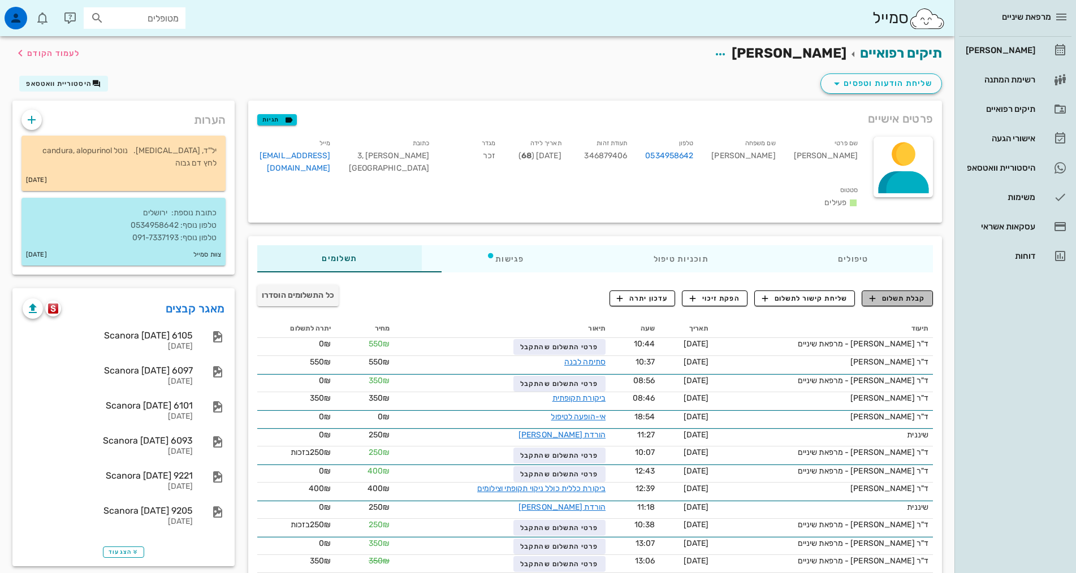
click at [884, 293] on span "קבלת תשלום" at bounding box center [897, 298] width 56 height 10
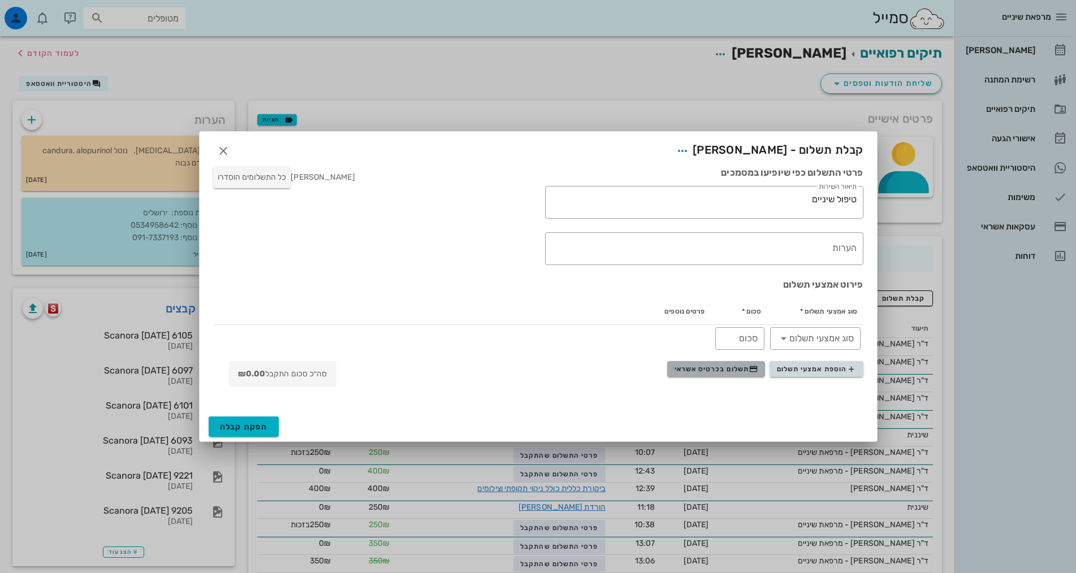
click at [721, 363] on button "תשלום בכרטיס אשראי" at bounding box center [716, 369] width 98 height 16
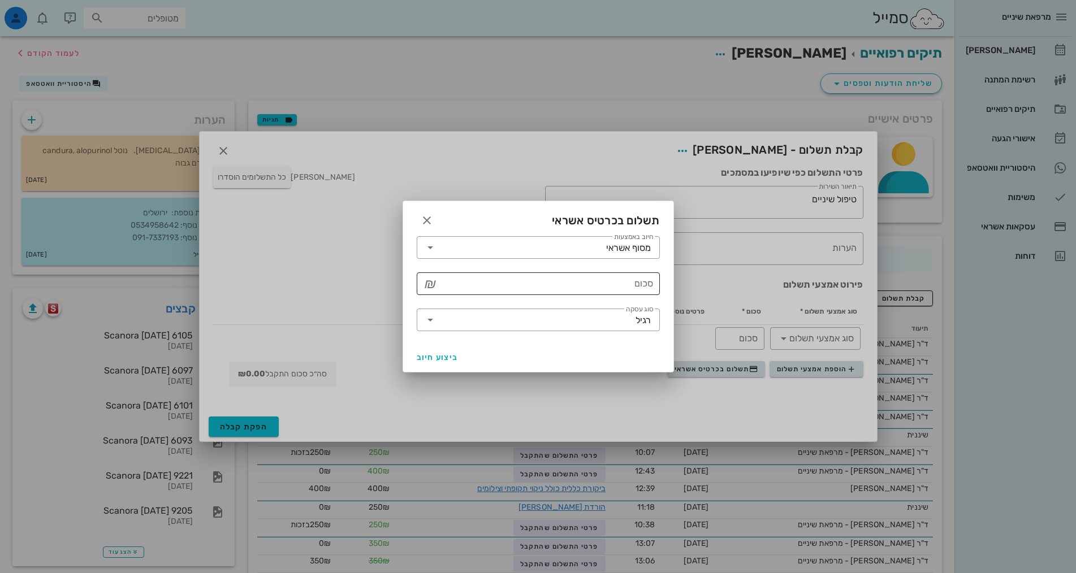
click at [647, 284] on input "סכום" at bounding box center [546, 284] width 214 height 18
type input "250"
drag, startPoint x: 444, startPoint y: 358, endPoint x: 441, endPoint y: 363, distance: 6.1
click at [444, 357] on span "ביצוע חיוב" at bounding box center [438, 358] width 42 height 10
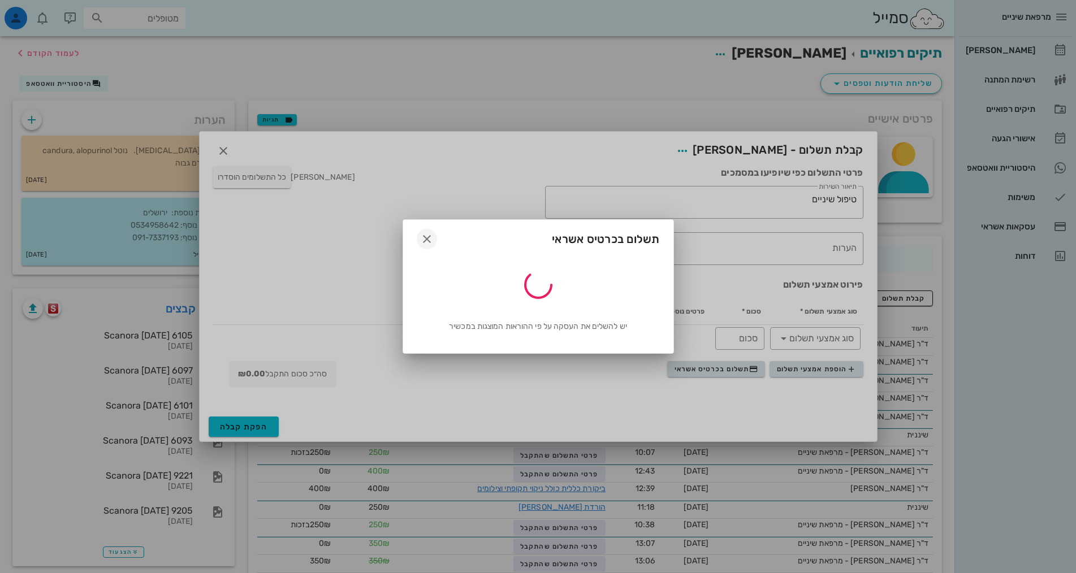
type input "250"
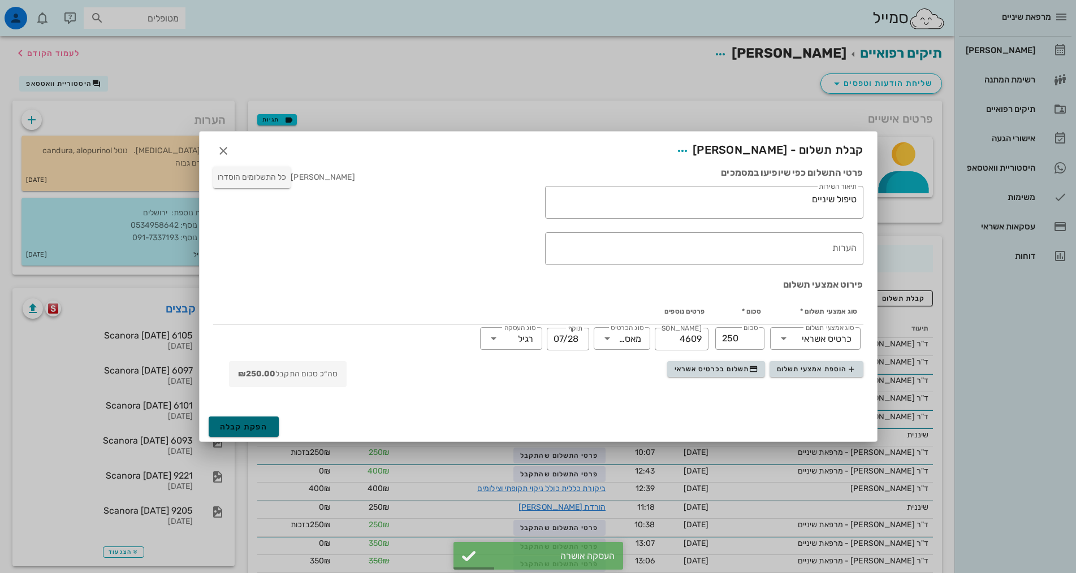
click at [266, 426] on span "הפקת קבלה" at bounding box center [244, 427] width 48 height 10
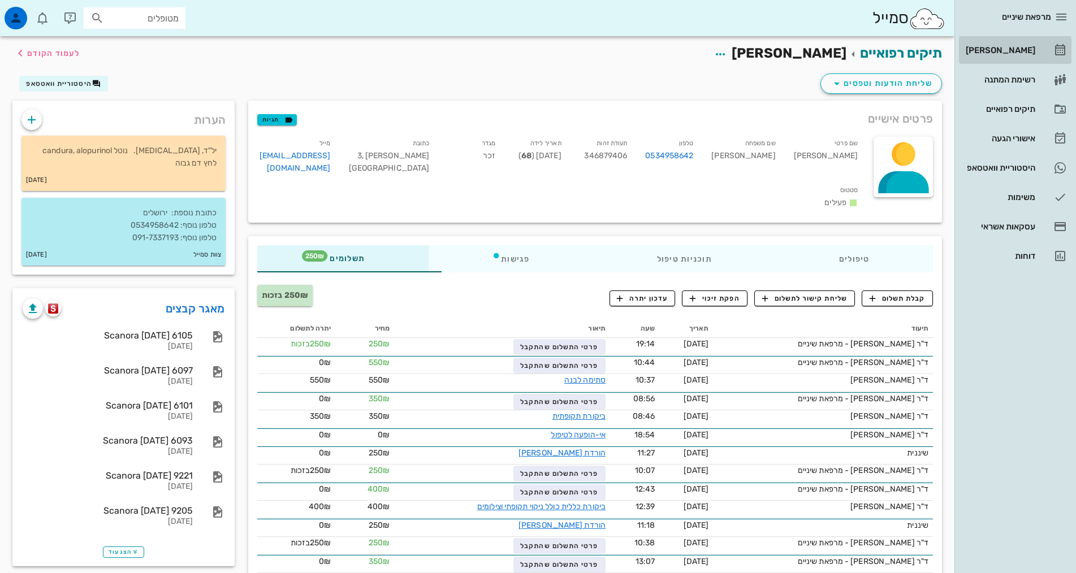
click at [1012, 53] on div "[PERSON_NAME]" at bounding box center [999, 50] width 72 height 9
